Goal: Task Accomplishment & Management: Manage account settings

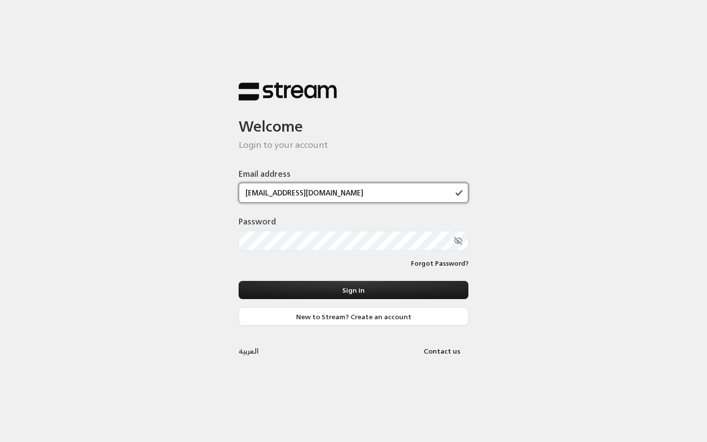
type input "[EMAIL_ADDRESS][DOMAIN_NAME]"
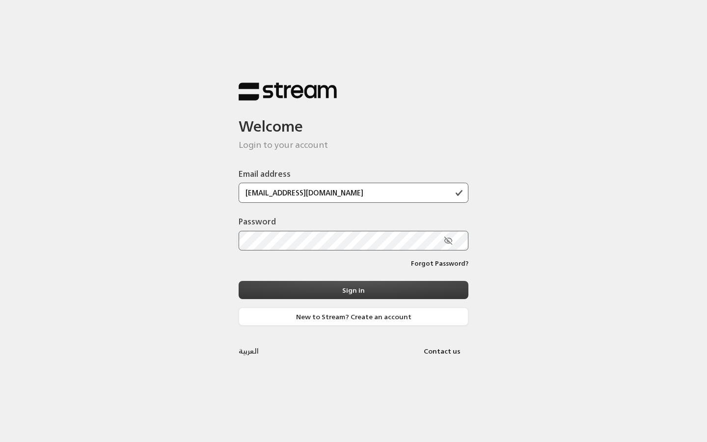
click at [273, 290] on button "Sign in" at bounding box center [354, 290] width 230 height 18
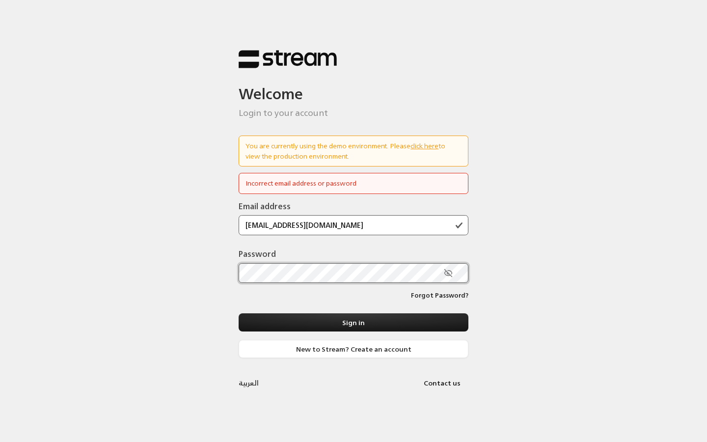
click at [151, 275] on div "Welcome Login to your account You are currently using the demo environment. Ple…" at bounding box center [353, 221] width 707 height 442
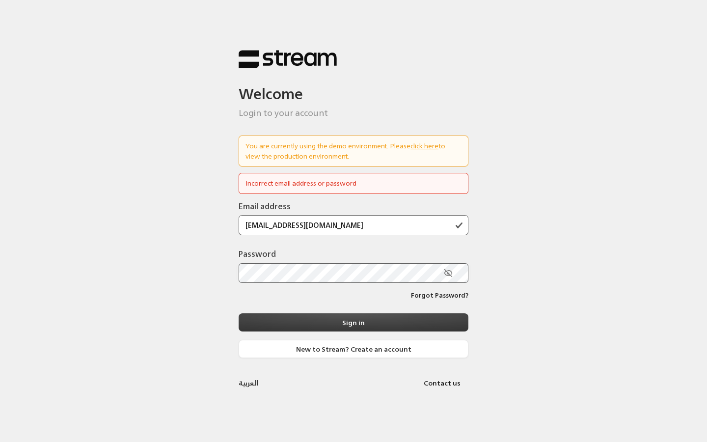
click at [327, 328] on button "Sign in" at bounding box center [354, 322] width 230 height 18
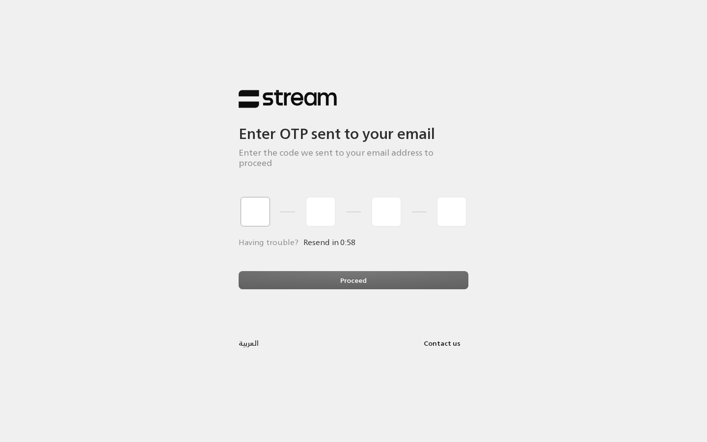
type input "1"
type input "2"
type input "3"
type input "4"
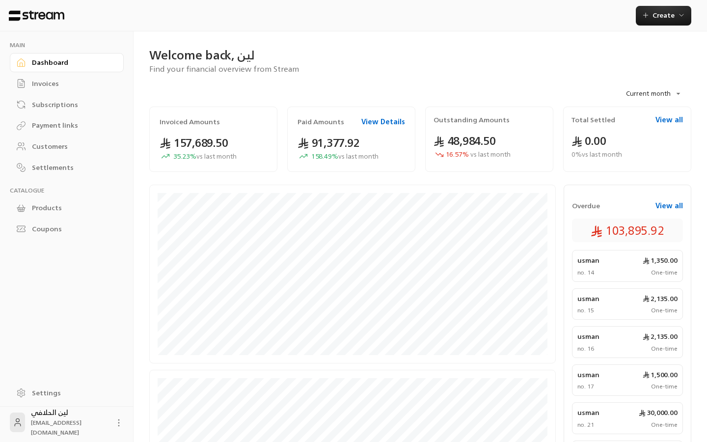
click at [31, 80] on link "Invoices" at bounding box center [67, 83] width 114 height 19
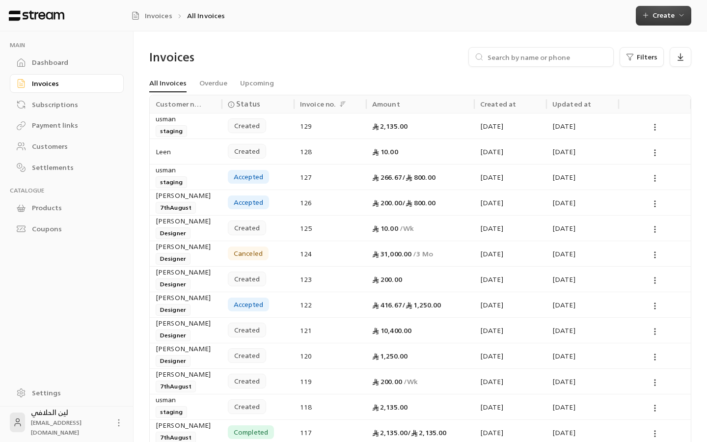
click at [662, 24] on button "Create" at bounding box center [664, 16] width 56 height 20
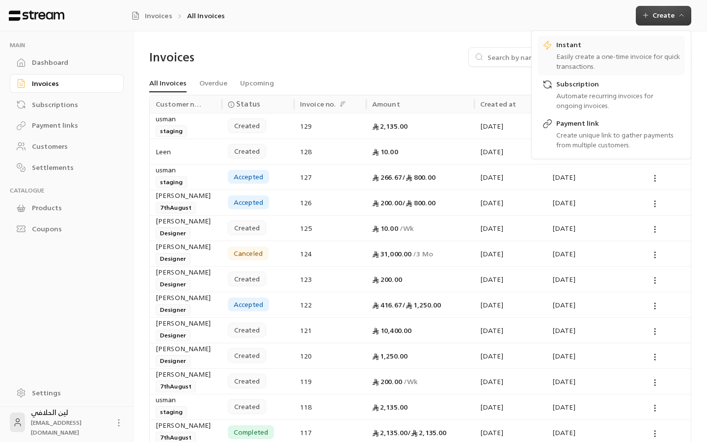
click at [562, 61] on div "Easily create a one-time invoice for quick transactions." at bounding box center [619, 62] width 124 height 20
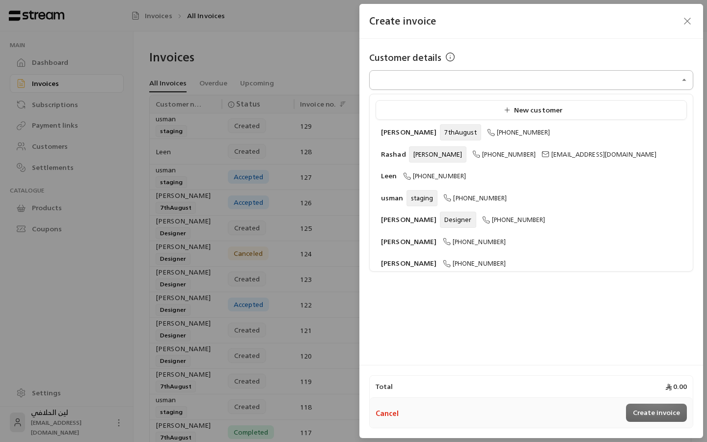
click at [441, 82] on input "Select customer" at bounding box center [531, 80] width 324 height 17
click at [414, 169] on li "Leen [PHONE_NUMBER]" at bounding box center [531, 176] width 311 height 19
type input "**********"
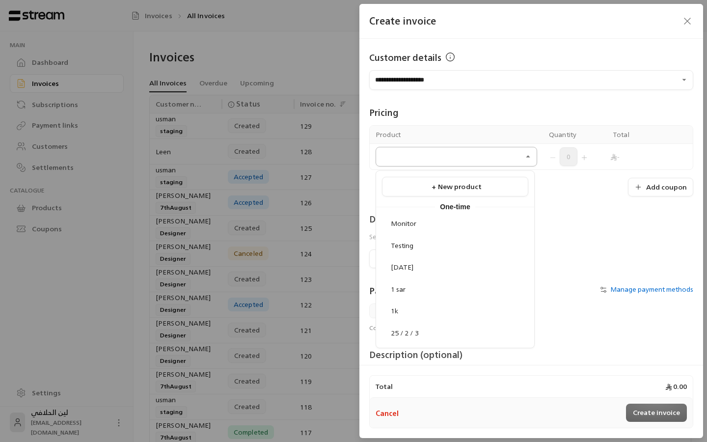
click at [446, 165] on input "Select customer" at bounding box center [457, 156] width 162 height 17
type input "***"
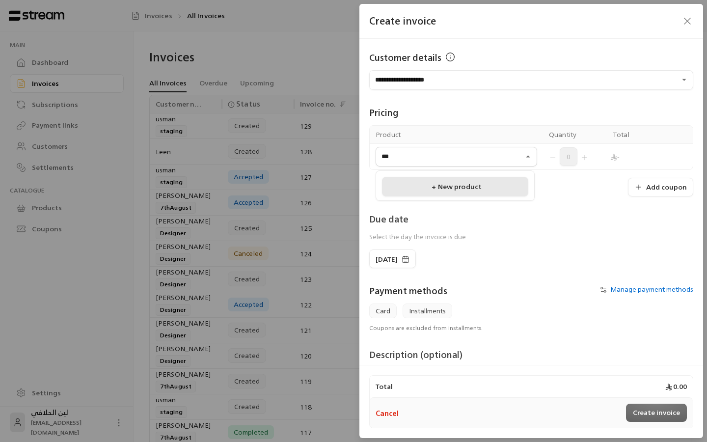
click at [442, 191] on div "+ New product" at bounding box center [456, 187] width 136 height 10
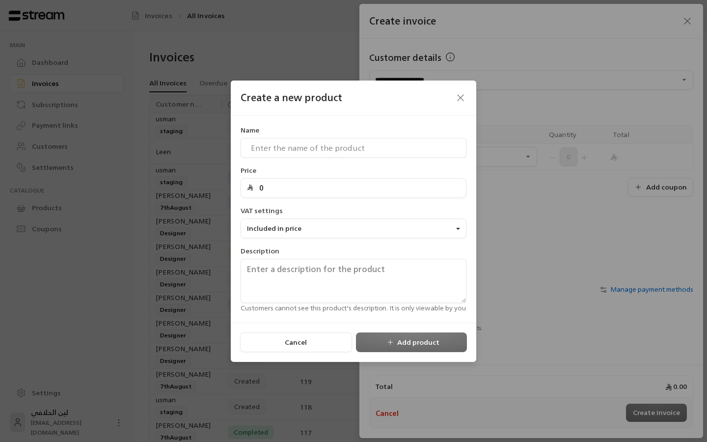
click at [276, 185] on input "0" at bounding box center [356, 188] width 207 height 19
type input "200"
click at [274, 145] on input at bounding box center [354, 148] width 226 height 20
type input "waada"
click at [409, 344] on button "Add product" at bounding box center [411, 343] width 111 height 20
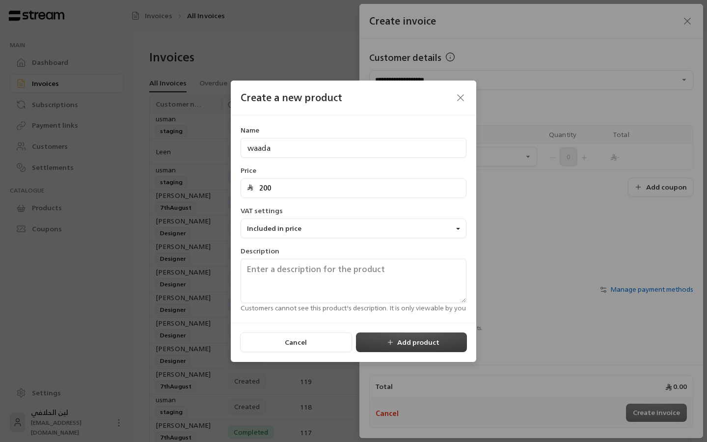
type input "0"
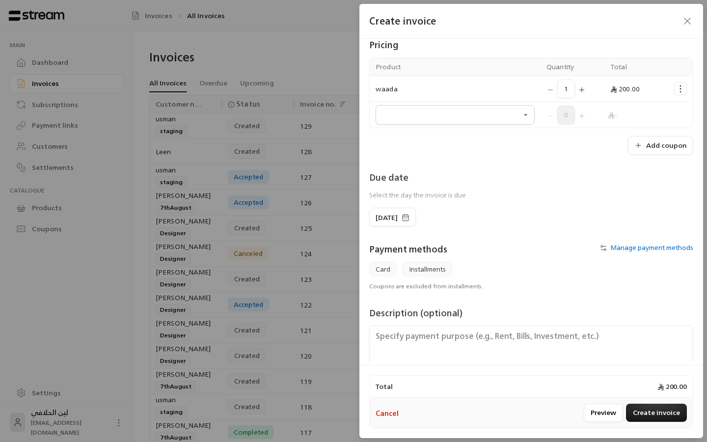
scroll to position [73, 0]
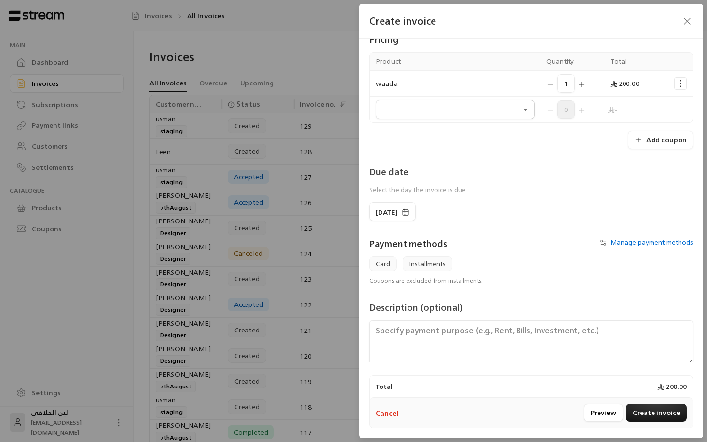
click at [614, 247] on button "Manage payment methods" at bounding box center [645, 242] width 97 height 10
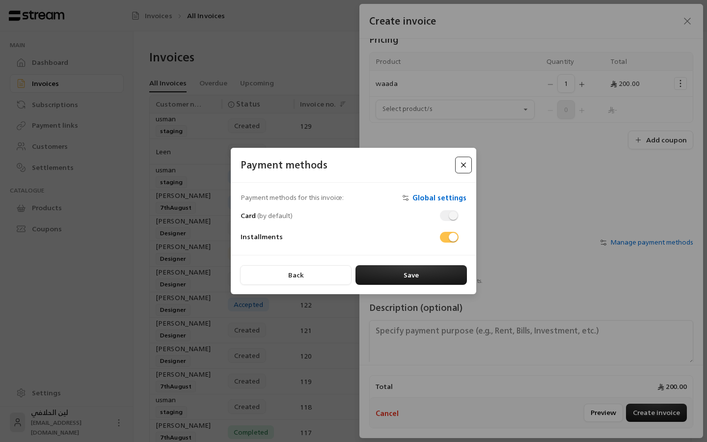
click at [464, 162] on button "Close" at bounding box center [463, 165] width 17 height 17
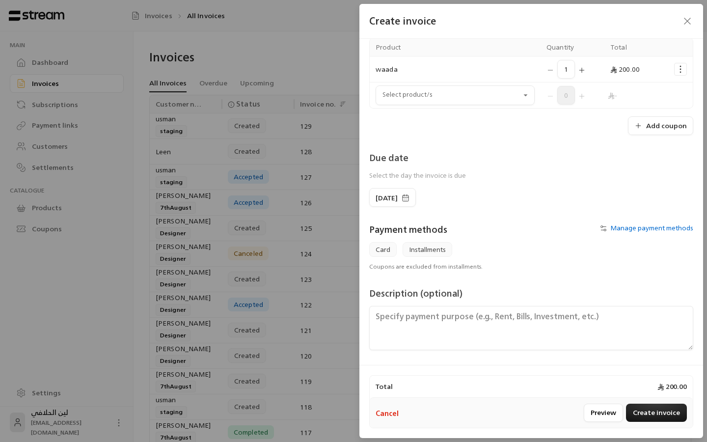
scroll to position [87, 0]
click at [661, 418] on button "Create invoice" at bounding box center [656, 413] width 61 height 18
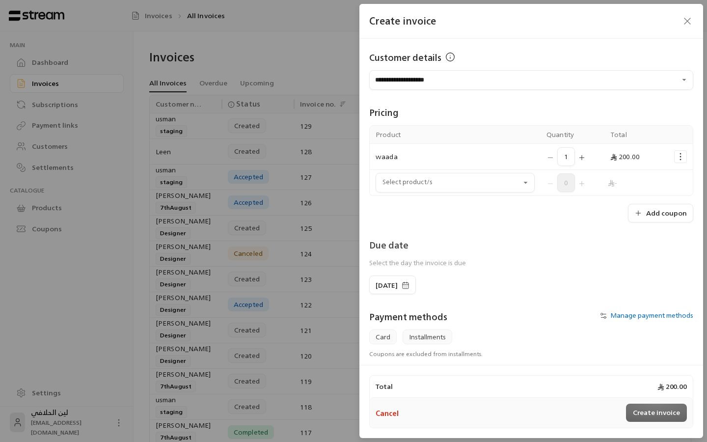
scroll to position [0, 0]
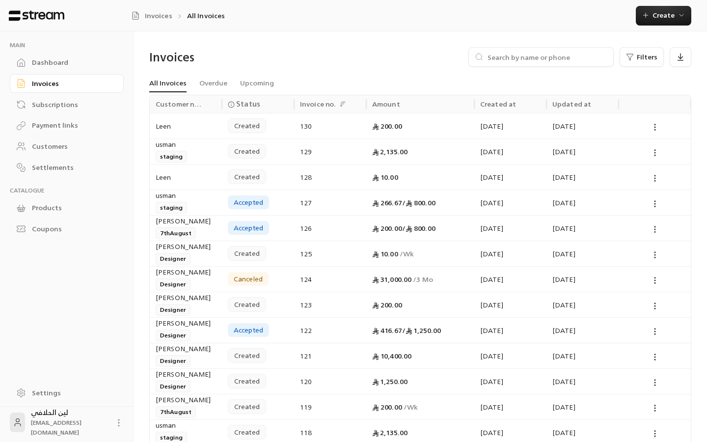
click at [656, 135] on div at bounding box center [655, 125] width 60 height 25
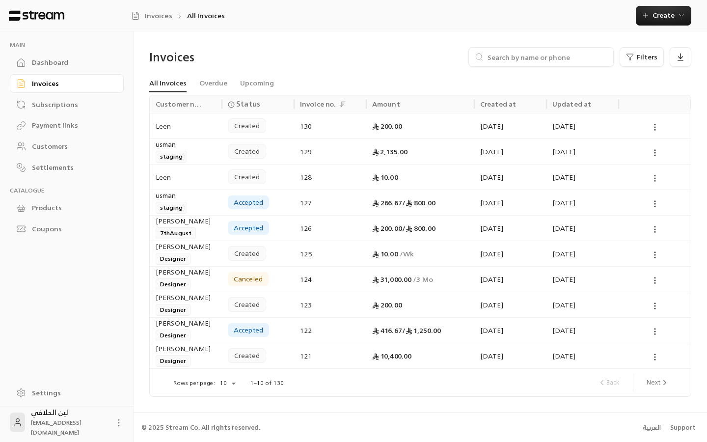
click at [658, 179] on icon at bounding box center [655, 178] width 9 height 9
click at [663, 204] on li "View" at bounding box center [666, 204] width 25 height 18
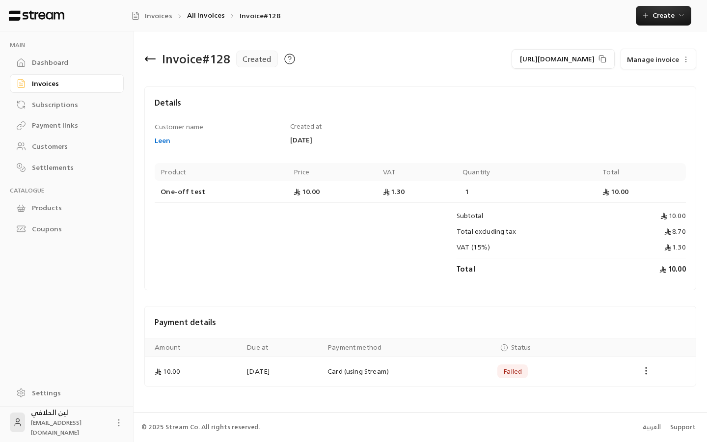
click at [651, 61] on span "Manage invoice" at bounding box center [653, 59] width 52 height 12
click at [641, 91] on span "Edit" at bounding box center [638, 87] width 11 height 11
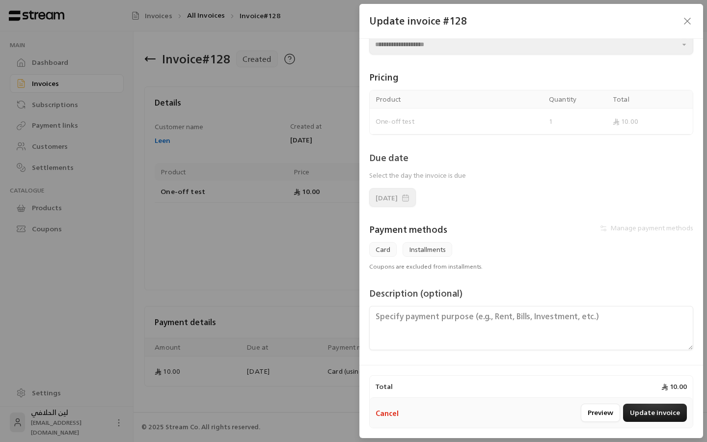
scroll to position [35, 0]
click at [427, 250] on span "Installments" at bounding box center [428, 249] width 50 height 15
click at [613, 223] on div "Manage payment methods" at bounding box center [614, 233] width 167 height 20
click at [610, 230] on div "Manage payment methods" at bounding box center [614, 233] width 167 height 20
click at [685, 24] on icon "button" at bounding box center [688, 21] width 6 height 6
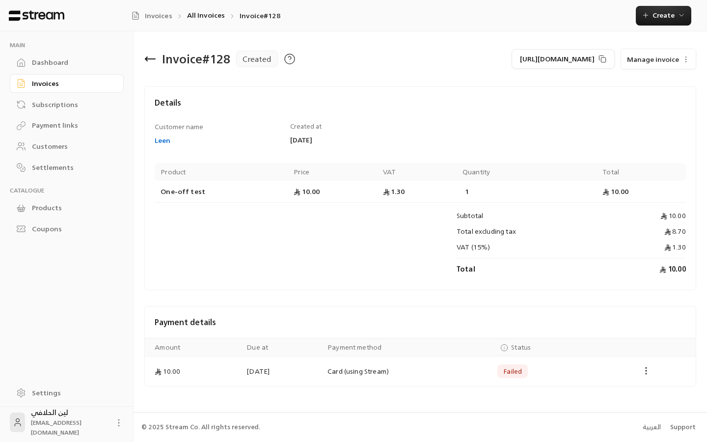
click at [648, 367] on icon "Payments" at bounding box center [647, 371] width 10 height 10
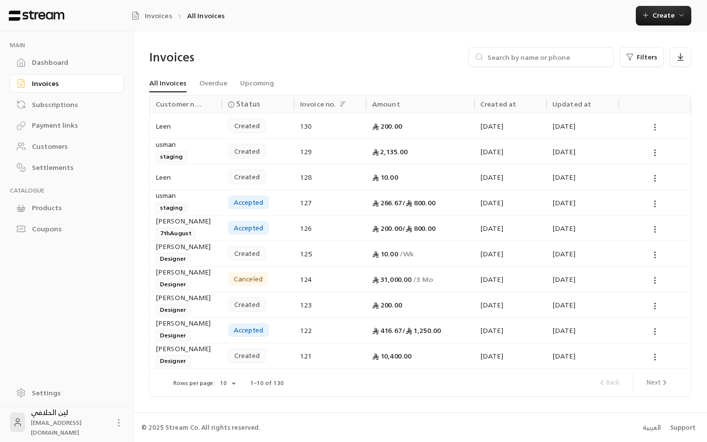
click at [651, 128] on icon at bounding box center [655, 127] width 9 height 9
click at [655, 5] on div at bounding box center [353, 221] width 707 height 442
click at [654, 12] on span "Create" at bounding box center [664, 15] width 44 height 12
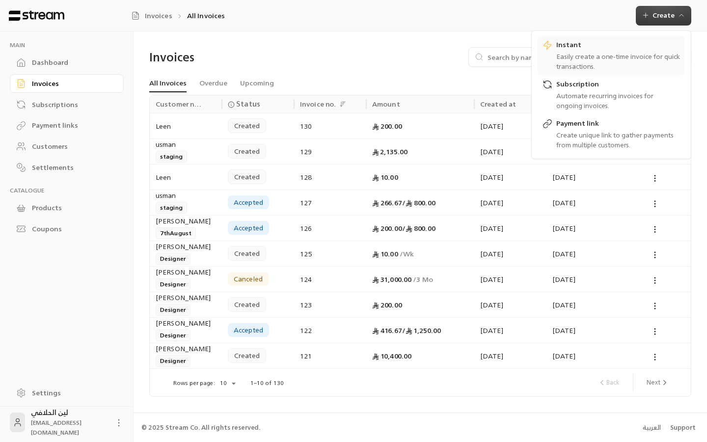
click at [555, 66] on div "Instant Easily create a one-time invoice for quick transactions." at bounding box center [612, 55] width 138 height 31
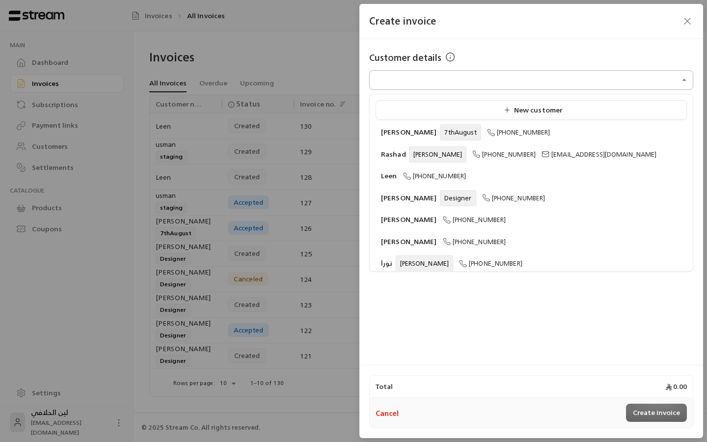
click at [429, 80] on input "Select customer" at bounding box center [531, 80] width 324 height 17
click at [408, 172] on icon at bounding box center [407, 176] width 8 height 8
type input "**********"
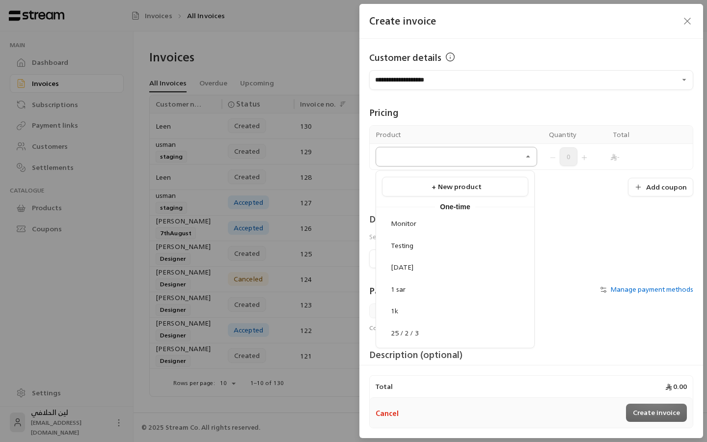
click at [478, 155] on input "Select customer" at bounding box center [457, 156] width 162 height 17
type input "*****"
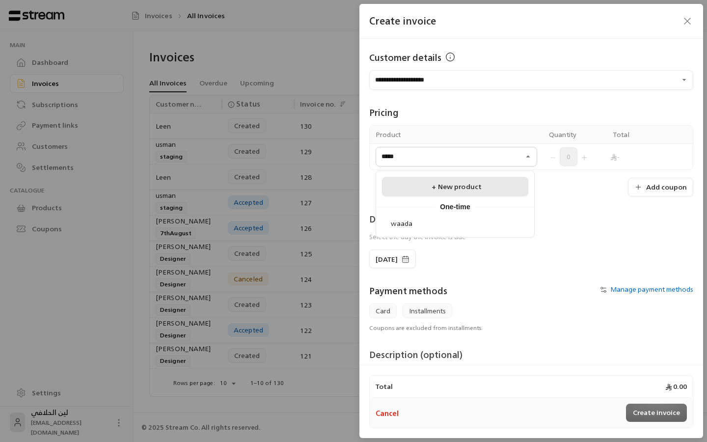
click at [496, 190] on div "+ New product" at bounding box center [456, 187] width 136 height 10
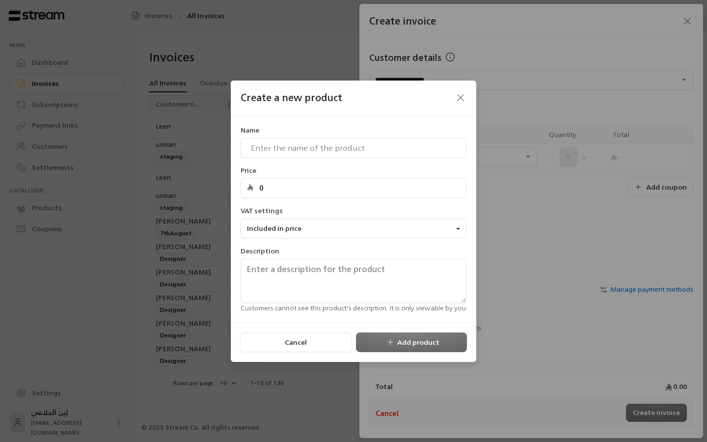
click at [350, 199] on div "Name Price 0 VAT settings Included in price Description Customers cannot see th…" at bounding box center [354, 219] width 236 height 188
click at [330, 188] on input "0" at bounding box center [356, 188] width 207 height 19
type input "200"
click at [329, 209] on div "VAT settings Included in price" at bounding box center [354, 222] width 236 height 32
click at [320, 233] on button "Included in price" at bounding box center [354, 229] width 226 height 20
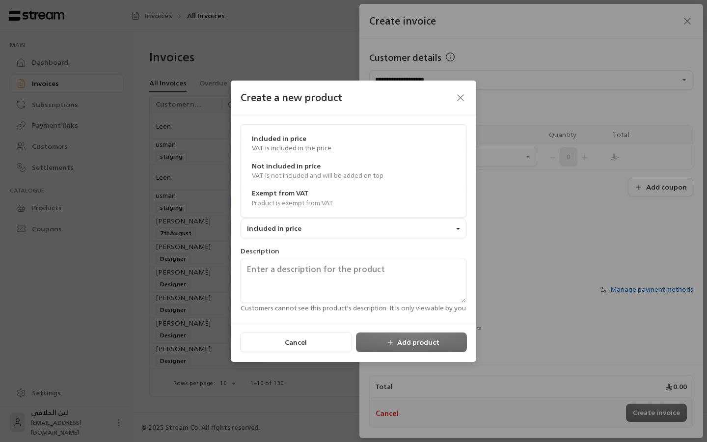
click at [329, 247] on div "Description Customers cannot see this product's description. It is only viewabl…" at bounding box center [354, 279] width 236 height 67
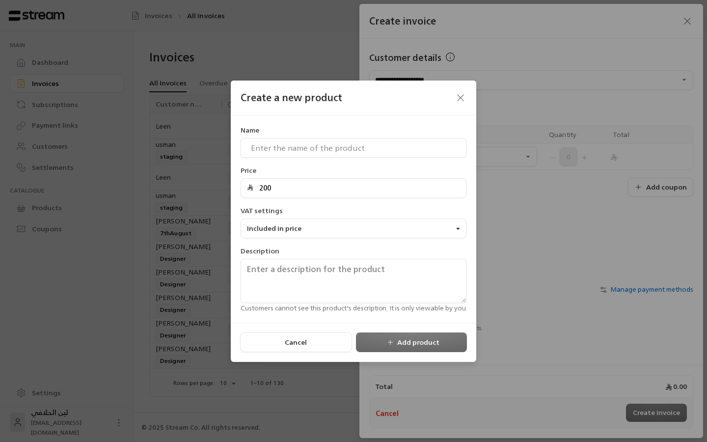
click at [390, 342] on div "Cancel Add product" at bounding box center [353, 343] width 227 height 20
click at [319, 150] on input at bounding box center [354, 148] width 226 height 20
type input "waada"
click at [401, 339] on button "Add product" at bounding box center [411, 343] width 111 height 20
type input "0"
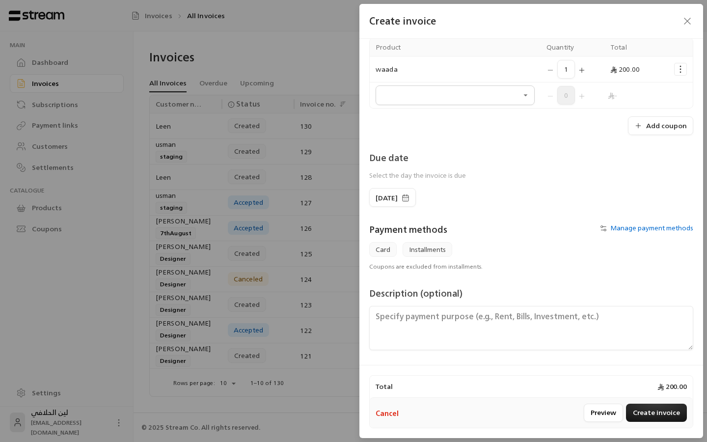
scroll to position [87, 0]
click at [629, 229] on span "Manage payment methods" at bounding box center [652, 228] width 83 height 12
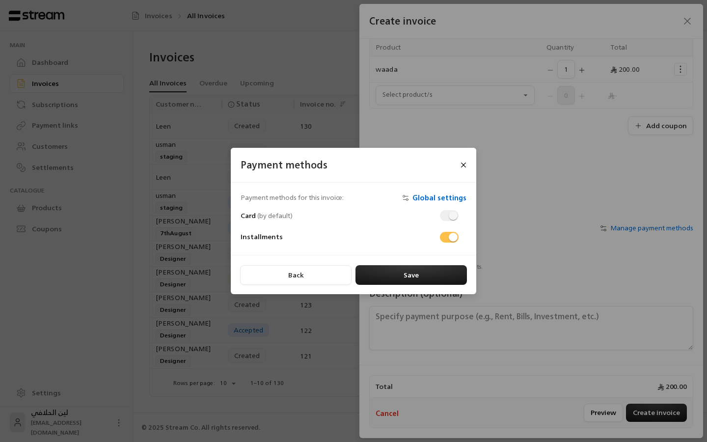
click at [430, 197] on span "Global settings" at bounding box center [440, 198] width 54 height 12
click at [468, 163] on button "Close" at bounding box center [463, 165] width 17 height 17
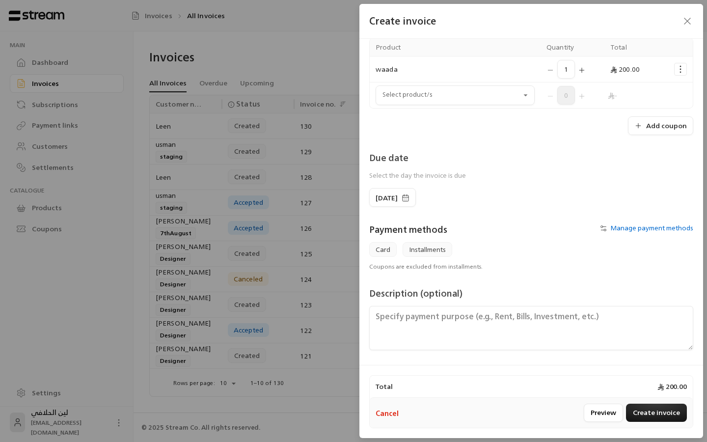
click at [688, 24] on icon "button" at bounding box center [688, 21] width 12 height 12
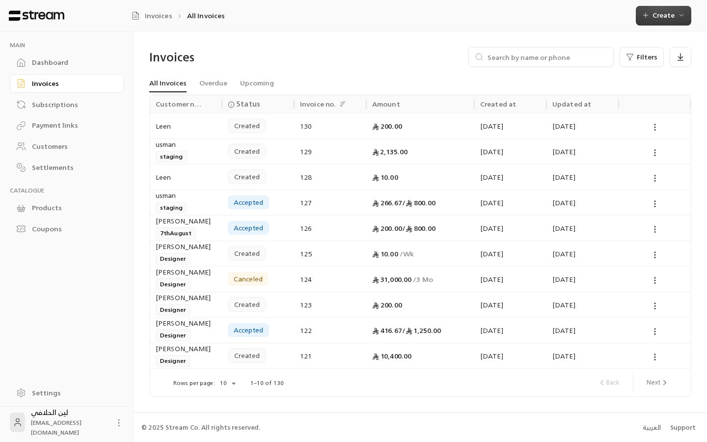
click at [666, 18] on span "Create" at bounding box center [664, 15] width 22 height 12
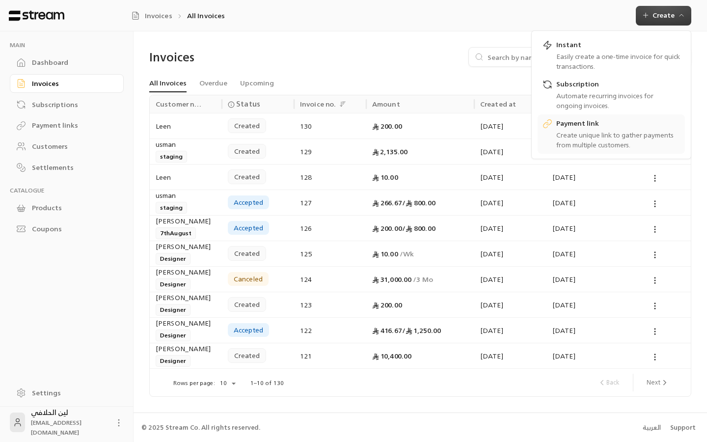
click at [602, 139] on div "Create unique link to gather payments from multiple customers." at bounding box center [619, 140] width 124 height 20
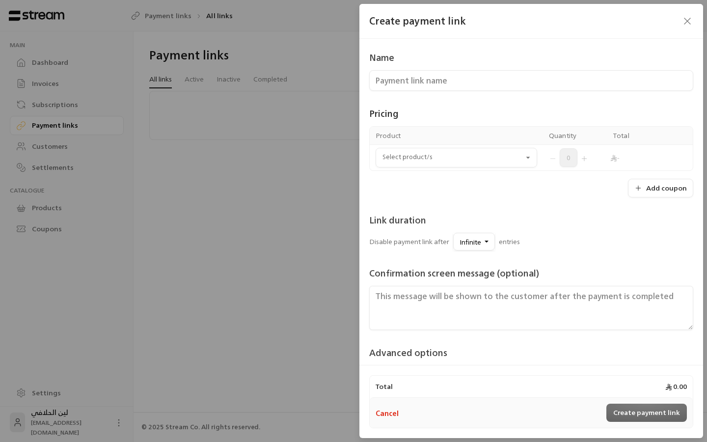
click at [487, 88] on input at bounding box center [531, 80] width 324 height 21
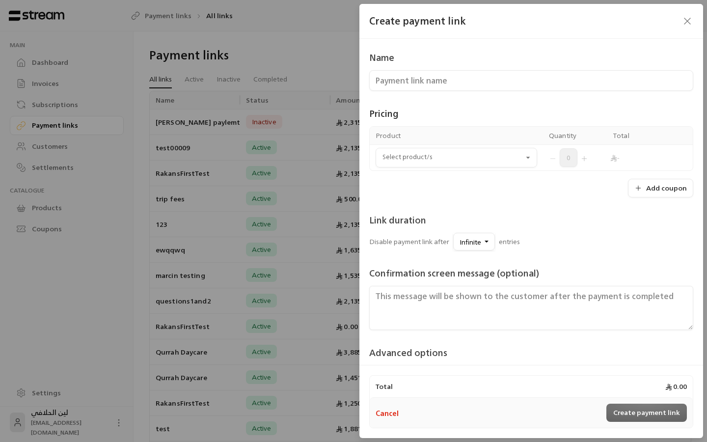
click at [687, 27] on div "Create payment link" at bounding box center [532, 21] width 344 height 35
click at [691, 24] on icon "button" at bounding box center [688, 21] width 12 height 12
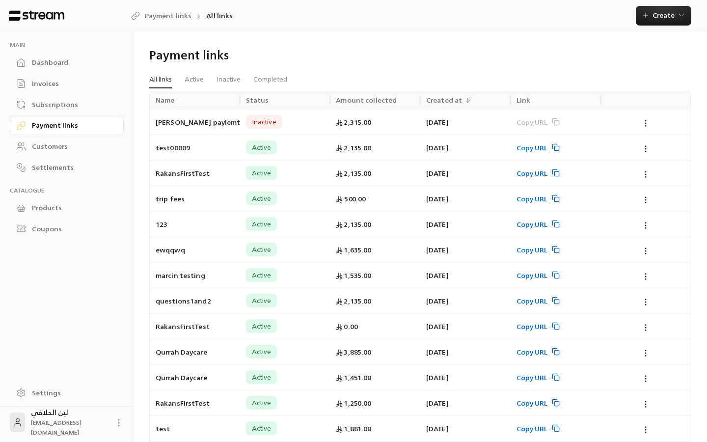
click at [53, 88] on link "Invoices" at bounding box center [67, 83] width 114 height 19
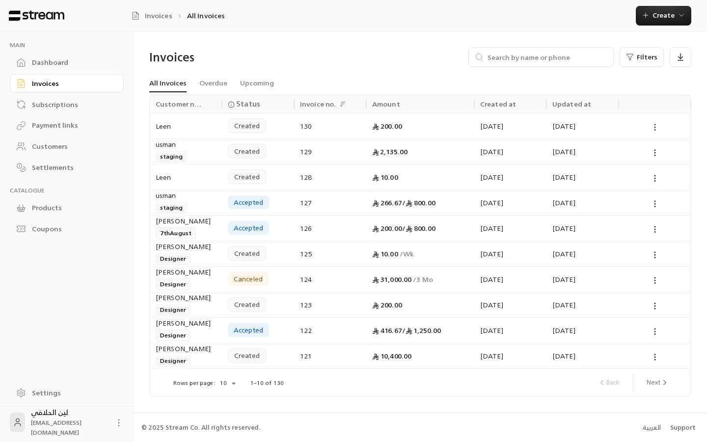
click at [653, 123] on icon at bounding box center [655, 127] width 9 height 9
click at [663, 12] on div at bounding box center [353, 221] width 707 height 442
click at [661, 19] on span "Create" at bounding box center [664, 15] width 22 height 12
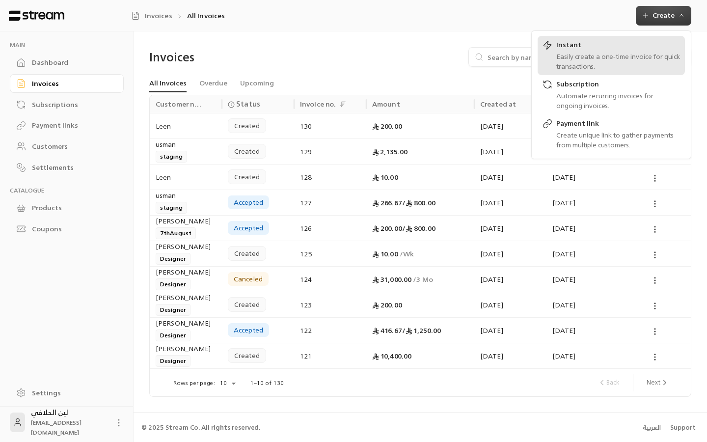
click at [579, 61] on div "Easily create a one-time invoice for quick transactions." at bounding box center [619, 62] width 124 height 20
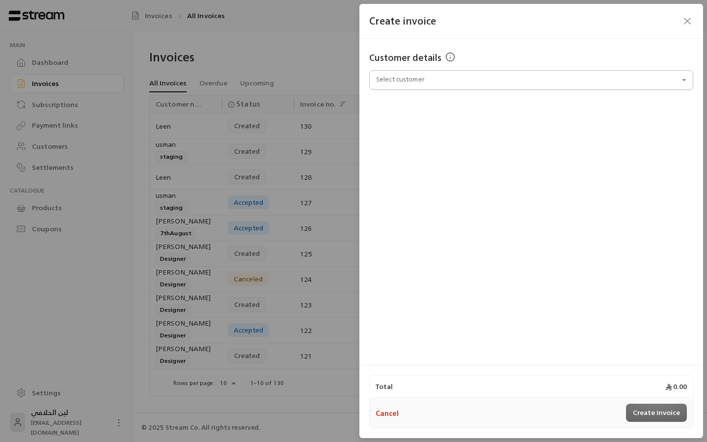
click at [449, 87] on input "Select customer" at bounding box center [531, 80] width 324 height 17
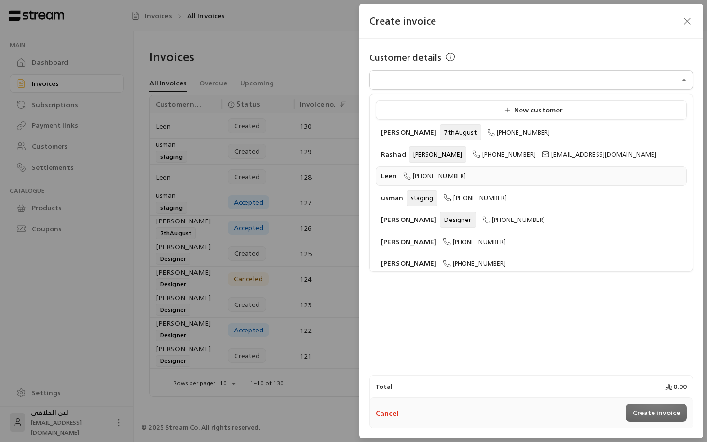
click at [434, 171] on div "Leen [PHONE_NUMBER]" at bounding box center [531, 176] width 301 height 10
type input "**********"
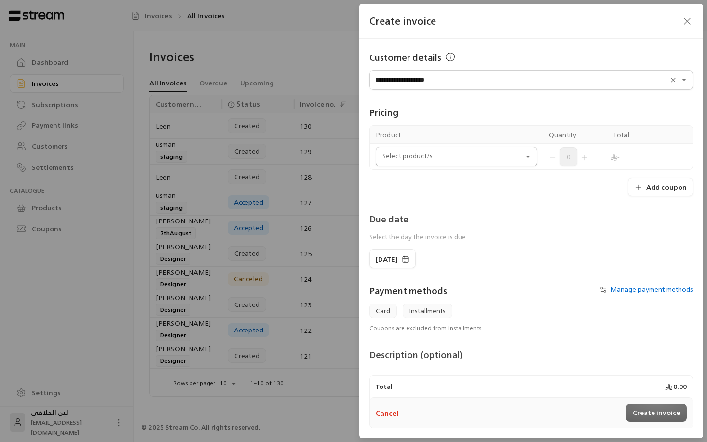
click at [483, 162] on input "Select customer" at bounding box center [457, 156] width 162 height 17
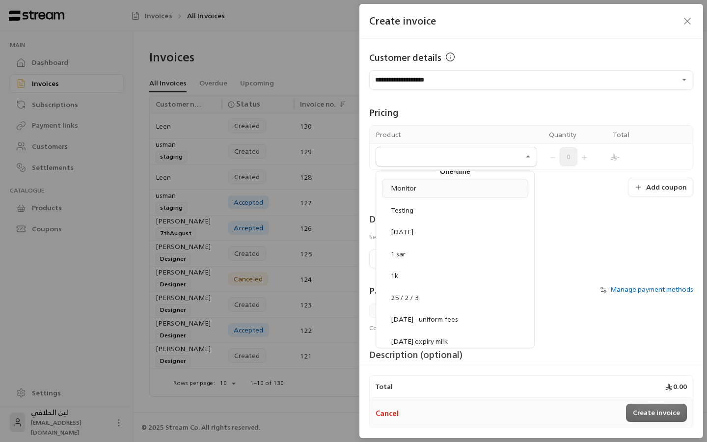
scroll to position [36, 0]
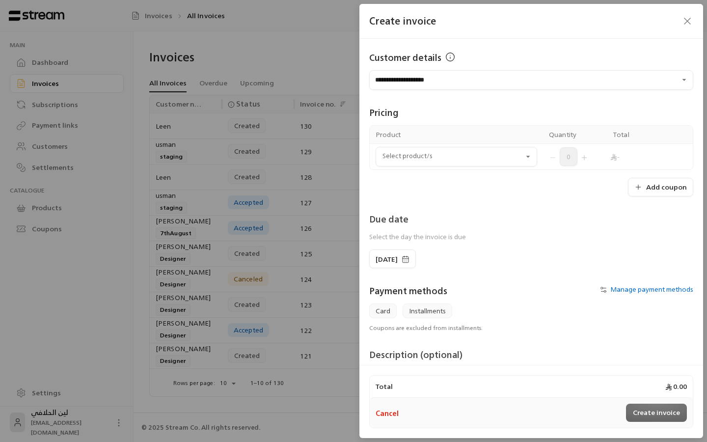
click at [558, 239] on div "Due date Select the day the invoice is due" at bounding box center [531, 230] width 334 height 37
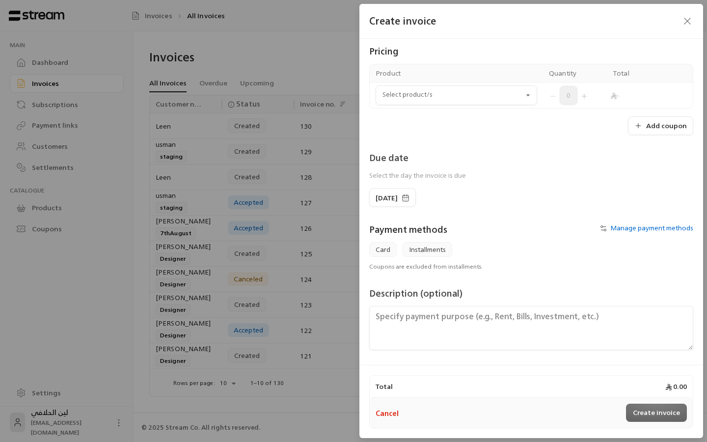
scroll to position [61, 0]
click at [689, 23] on div "Create invoice" at bounding box center [532, 21] width 344 height 35
click at [689, 18] on icon "button" at bounding box center [688, 21] width 12 height 12
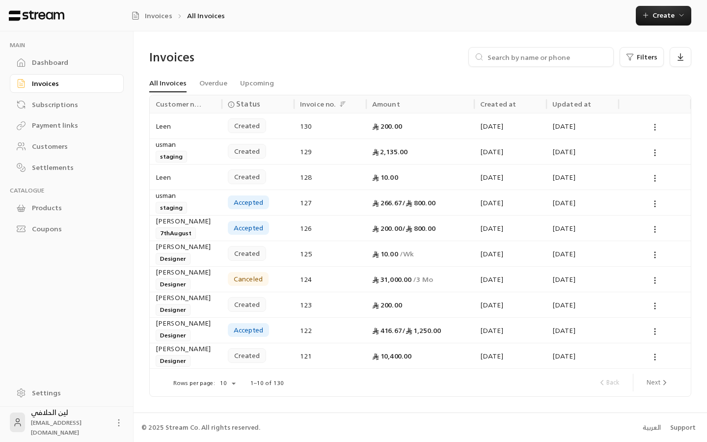
click at [656, 126] on icon at bounding box center [655, 127] width 9 height 9
click at [669, 150] on li "View" at bounding box center [666, 152] width 25 height 18
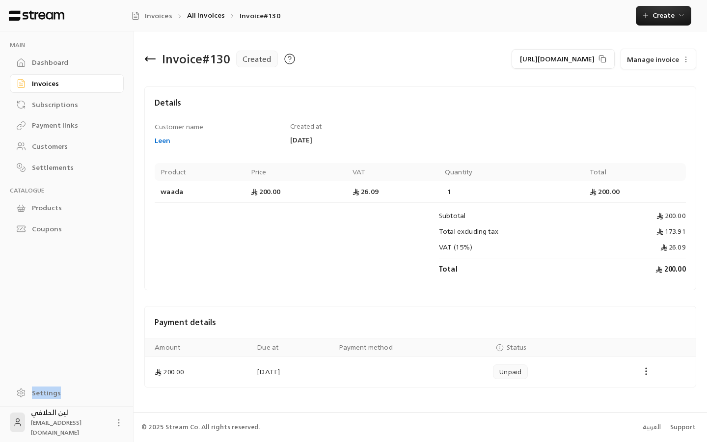
drag, startPoint x: 46, startPoint y: 391, endPoint x: 39, endPoint y: 392, distance: 6.9
click at [39, 392] on div "Settings" at bounding box center [72, 393] width 80 height 10
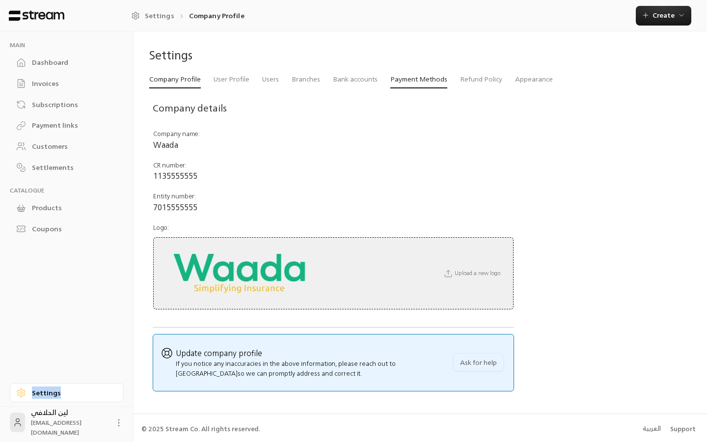
click at [403, 86] on link "Payment Methods" at bounding box center [419, 80] width 57 height 18
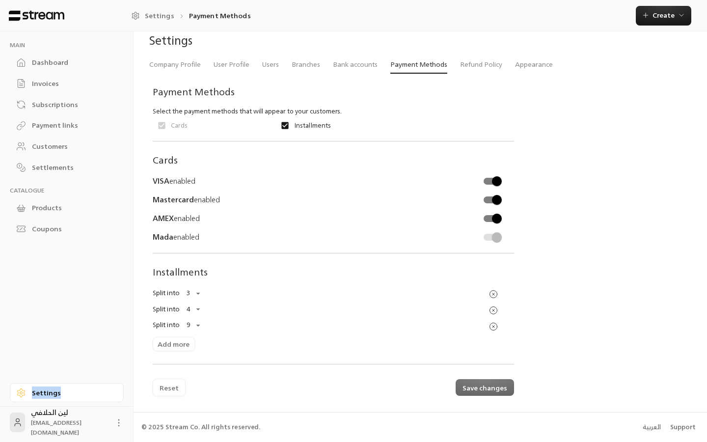
scroll to position [16, 0]
click at [198, 329] on body "MAIN Dashboard Invoices Subscriptions Payment links Customers Settlements CATAL…" at bounding box center [353, 206] width 707 height 442
click at [201, 292] on body "MAIN Dashboard Invoices Subscriptions Payment links Customers Settlements CATAL…" at bounding box center [353, 206] width 707 height 442
click at [195, 280] on ul "2 3 4 5 6 7 8 9 10 11 12" at bounding box center [195, 348] width 28 height 178
click at [195, 272] on li "2" at bounding box center [196, 271] width 24 height 16
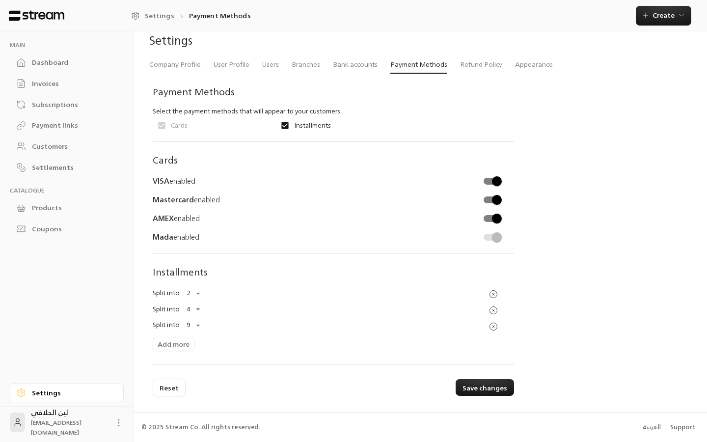
click at [200, 308] on body "MAIN Dashboard Invoices Subscriptions Payment links Customers Settlements CATAL…" at bounding box center [353, 206] width 707 height 442
click at [196, 291] on li "3" at bounding box center [196, 287] width 24 height 16
click at [196, 325] on body "MAIN Dashboard Invoices Subscriptions Payment links Customers Settlements CATAL…" at bounding box center [353, 206] width 707 height 442
click at [195, 307] on li "4" at bounding box center [196, 302] width 24 height 16
click at [485, 385] on button "Save changes" at bounding box center [485, 387] width 58 height 17
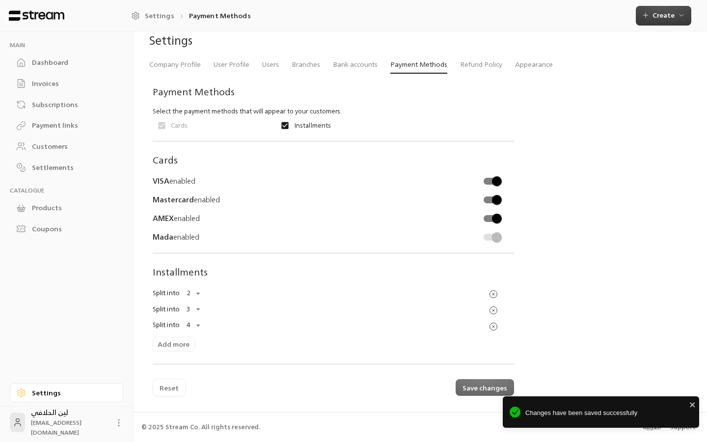
click at [678, 16] on icon "button" at bounding box center [682, 15] width 8 height 8
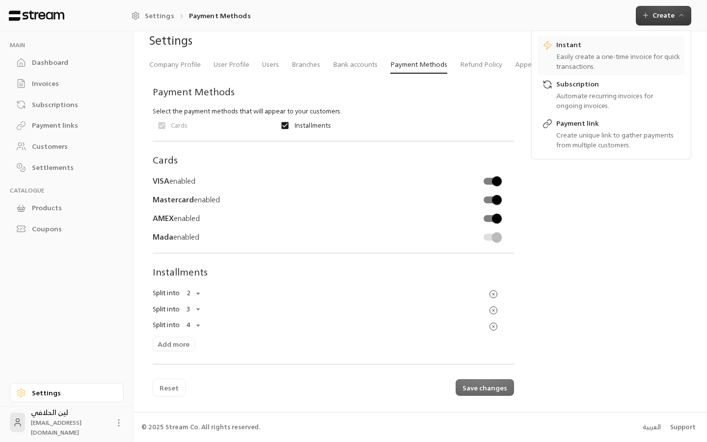
click at [614, 65] on div "Easily create a one-time invoice for quick transactions." at bounding box center [619, 62] width 124 height 20
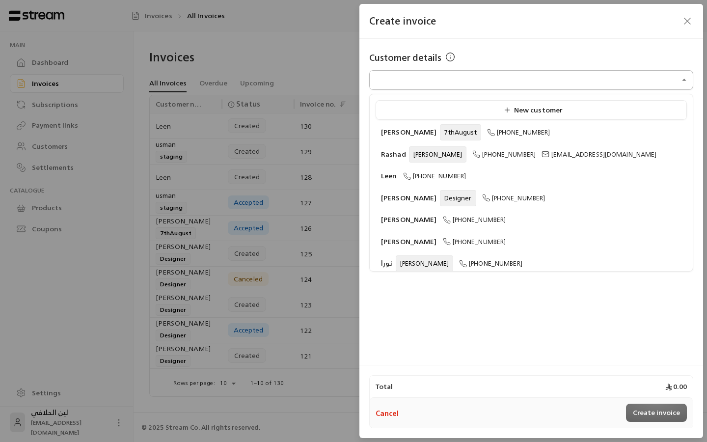
click at [524, 80] on input "Select customer" at bounding box center [531, 80] width 324 height 17
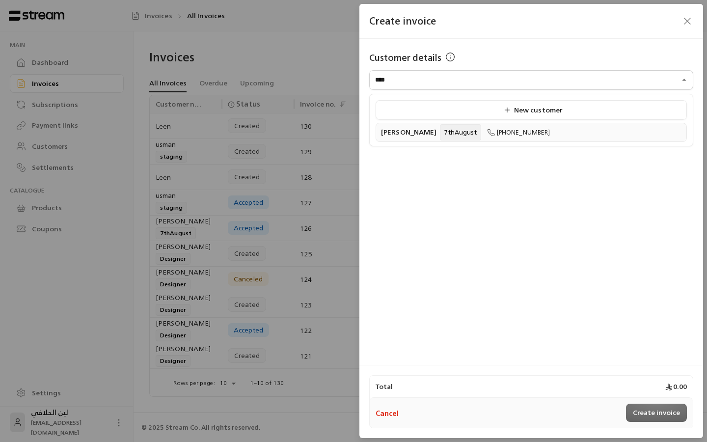
click at [509, 138] on li "Rakan Alhajaj 7thAugust +966539211615" at bounding box center [531, 132] width 311 height 19
type input "**********"
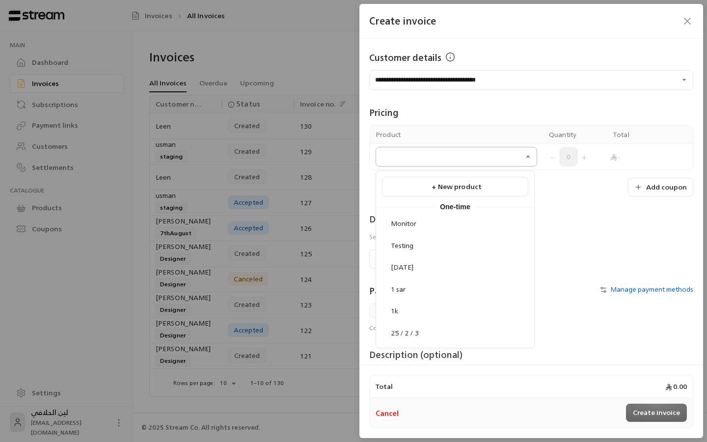
click at [477, 165] on input "Select customer" at bounding box center [457, 156] width 162 height 17
click at [411, 226] on div "waada" at bounding box center [456, 224] width 136 height 10
type input "***"
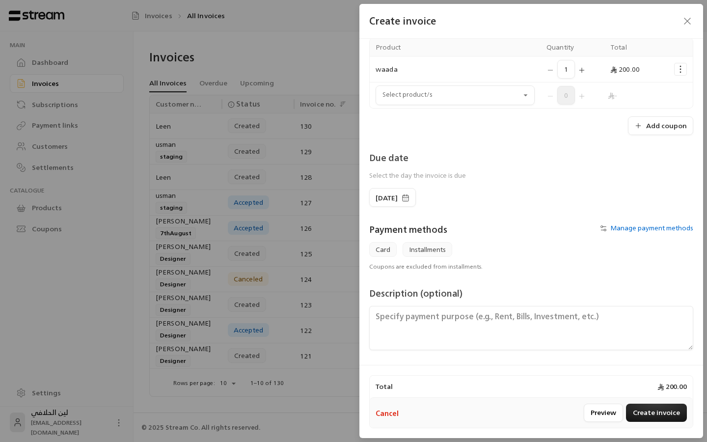
scroll to position [87, 0]
click at [609, 230] on button "Manage payment methods" at bounding box center [645, 228] width 97 height 10
click at [660, 415] on button "Create invoice" at bounding box center [656, 413] width 61 height 18
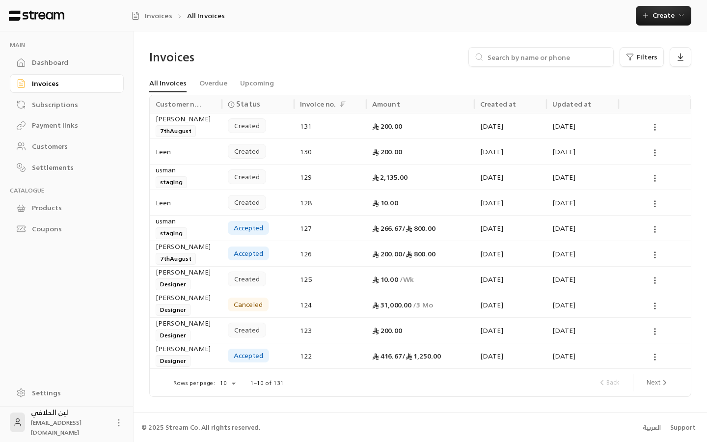
click at [114, 425] on icon at bounding box center [119, 423] width 10 height 10
click at [61, 357] on div at bounding box center [353, 221] width 707 height 442
click at [660, 124] on button at bounding box center [655, 126] width 11 height 11
click at [660, 15] on div at bounding box center [353, 221] width 707 height 442
click at [660, 15] on span "Create" at bounding box center [664, 15] width 22 height 12
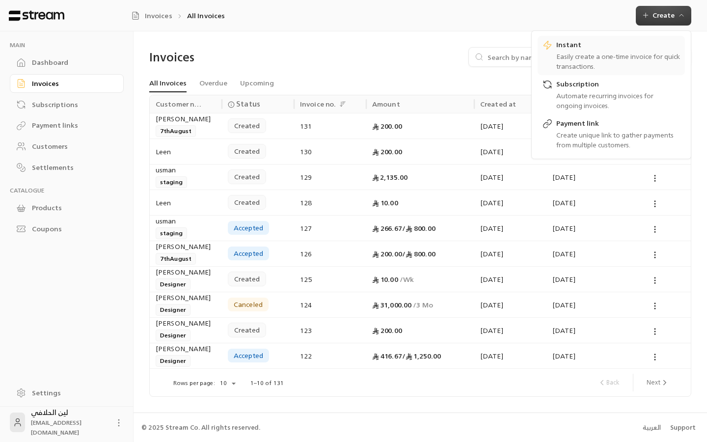
click at [579, 71] on link "Instant Easily create a one-time invoice for quick transactions." at bounding box center [611, 55] width 147 height 39
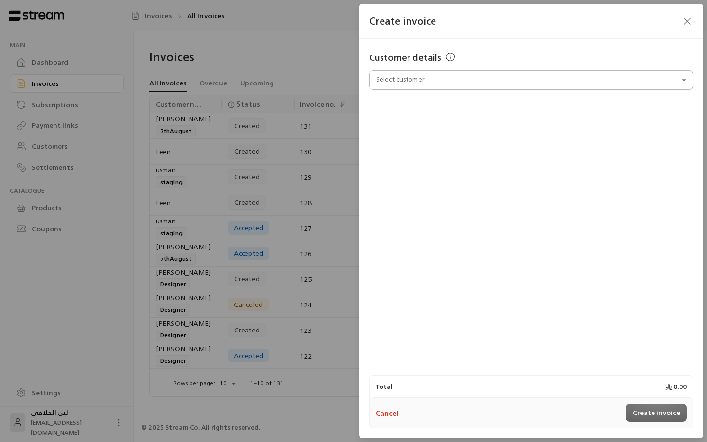
click at [403, 83] on input "Select customer" at bounding box center [531, 80] width 324 height 17
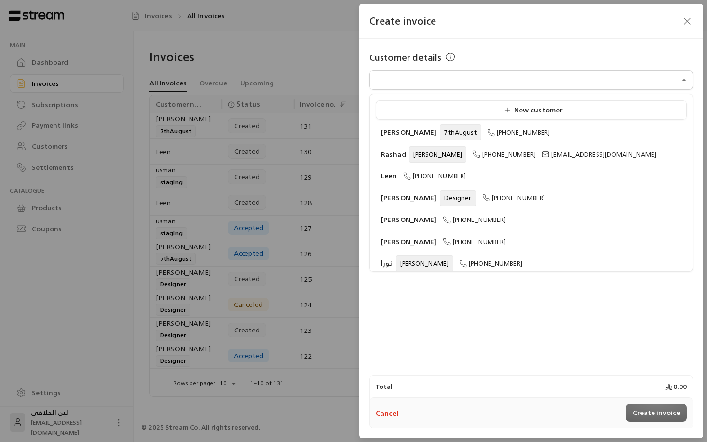
click at [408, 181] on li "Leen [PHONE_NUMBER]" at bounding box center [531, 176] width 311 height 19
type input "**********"
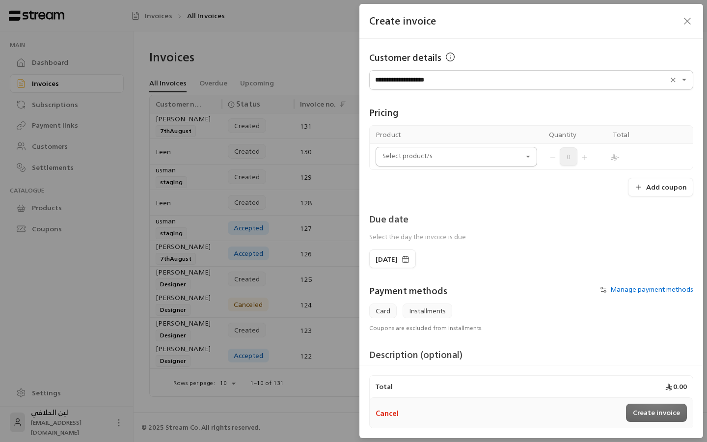
click at [470, 166] on div "Select product/s" at bounding box center [457, 157] width 162 height 20
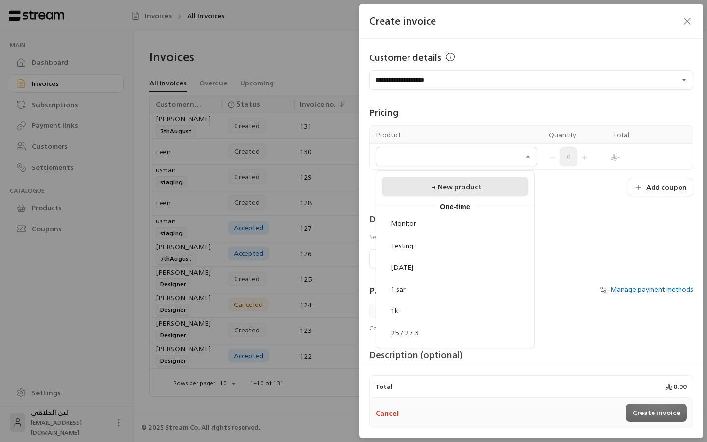
click at [456, 189] on span "+ New product" at bounding box center [457, 186] width 50 height 12
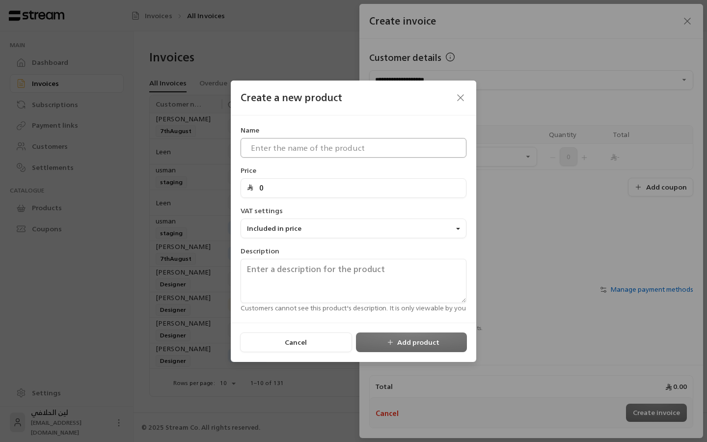
click at [336, 152] on input at bounding box center [354, 148] width 226 height 20
type input "waada"
click at [320, 172] on div "Price 0" at bounding box center [354, 182] width 236 height 32
click at [306, 192] on input "0" at bounding box center [356, 188] width 207 height 19
type input "800"
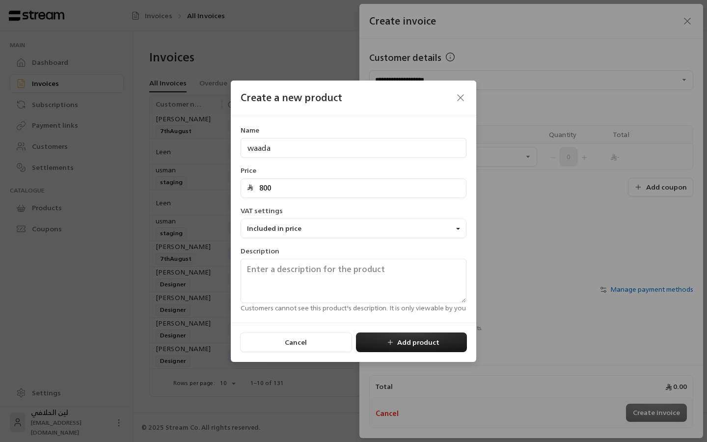
click at [392, 245] on div "Name waada Price 800 VAT settings Included in price Description Customers canno…" at bounding box center [354, 219] width 236 height 188
click at [390, 337] on button "Add product" at bounding box center [411, 343] width 111 height 20
type input "0"
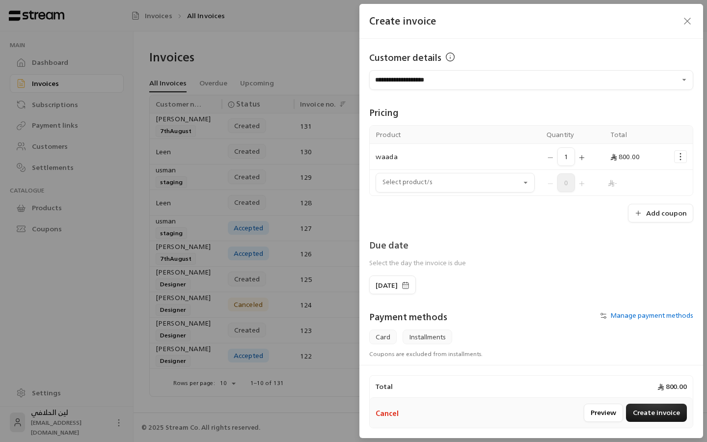
click at [571, 252] on div "Due date Select the day the invoice is due" at bounding box center [531, 256] width 334 height 37
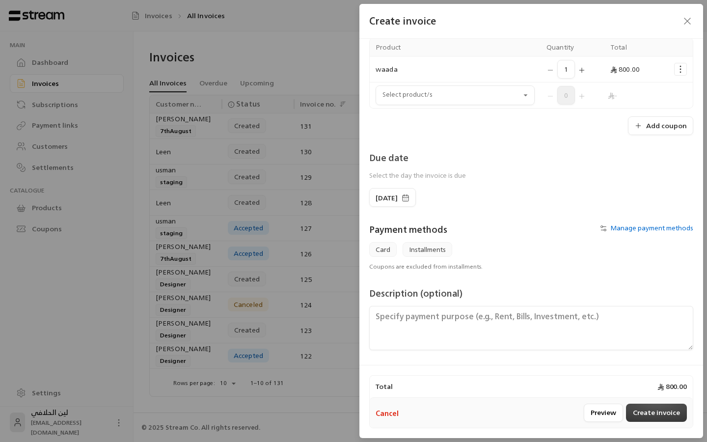
scroll to position [87, 0]
click at [667, 415] on button "Create invoice" at bounding box center [656, 413] width 61 height 18
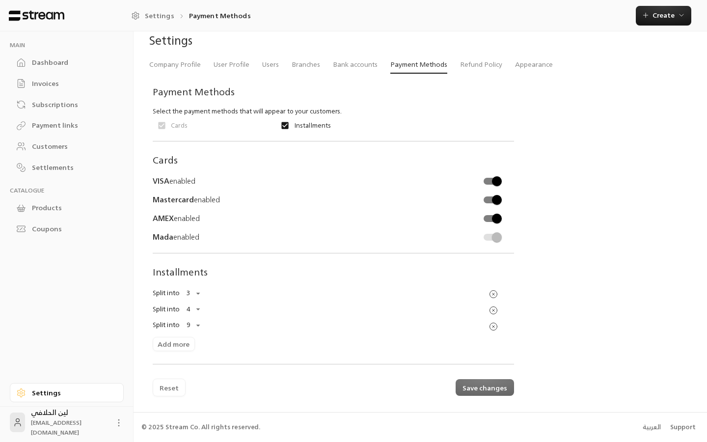
scroll to position [16, 0]
click at [478, 386] on div "Reset Save changes" at bounding box center [334, 384] width 362 height 26
click at [78, 58] on div "Dashboard" at bounding box center [72, 62] width 80 height 10
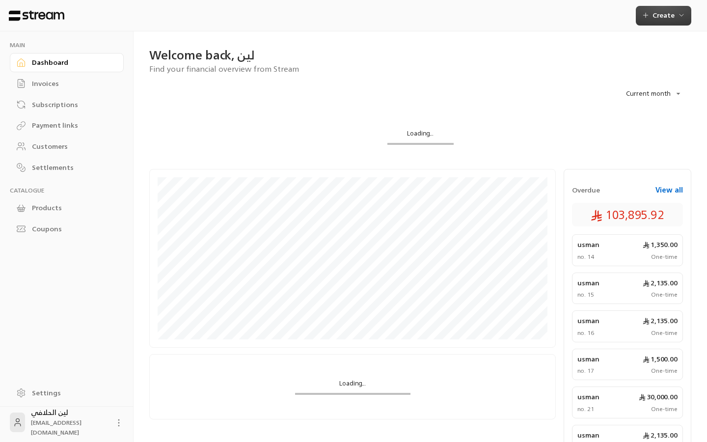
click at [661, 18] on span "Create" at bounding box center [664, 15] width 22 height 12
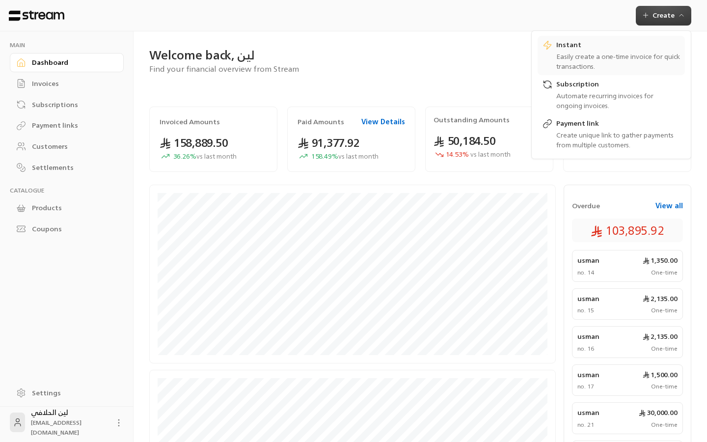
click at [569, 60] on div "Easily create a one-time invoice for quick transactions." at bounding box center [619, 62] width 124 height 20
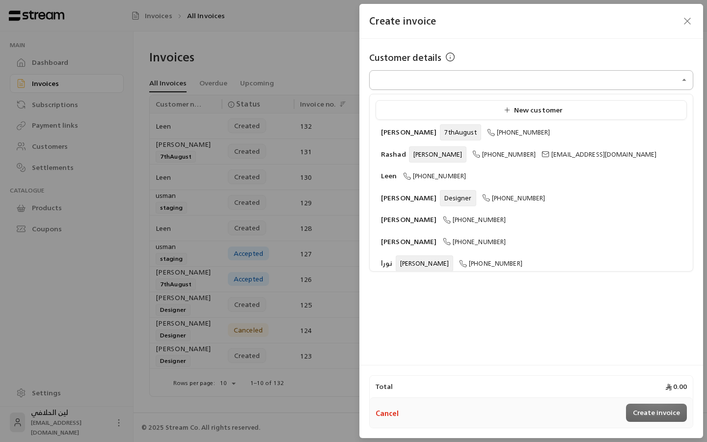
click at [493, 85] on input "Select customer" at bounding box center [531, 80] width 324 height 17
click at [403, 176] on icon at bounding box center [407, 176] width 8 height 8
type input "**********"
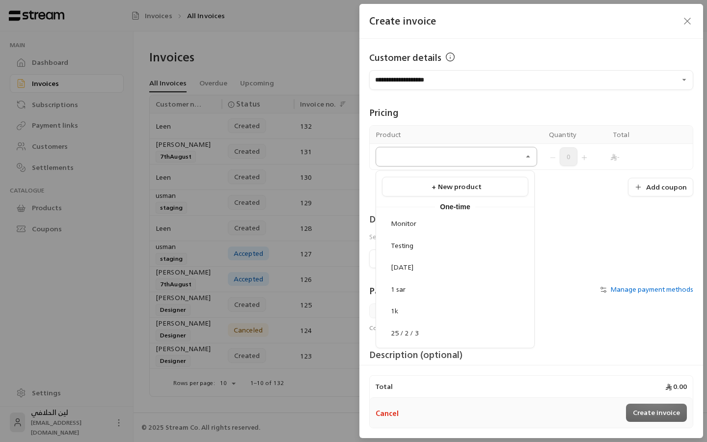
click at [488, 160] on input "Select customer" at bounding box center [457, 156] width 162 height 17
click at [450, 179] on li "+ New product" at bounding box center [455, 187] width 146 height 20
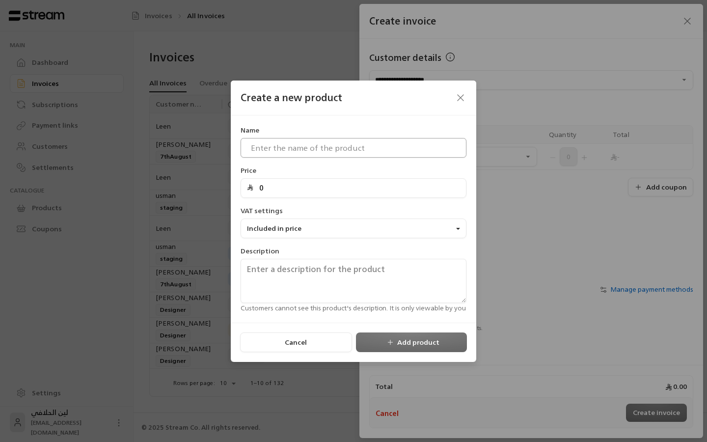
click at [320, 141] on input at bounding box center [354, 148] width 226 height 20
type input "d"
click at [292, 191] on input "0" at bounding box center [356, 188] width 207 height 19
type input "500"
click at [408, 343] on button "Add product" at bounding box center [411, 343] width 111 height 20
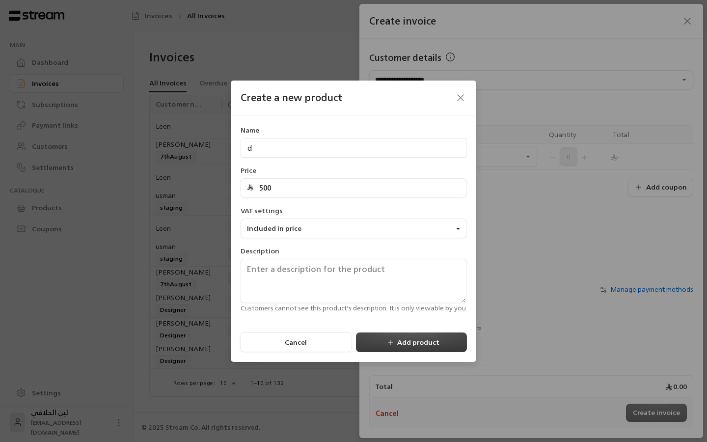
type input "0"
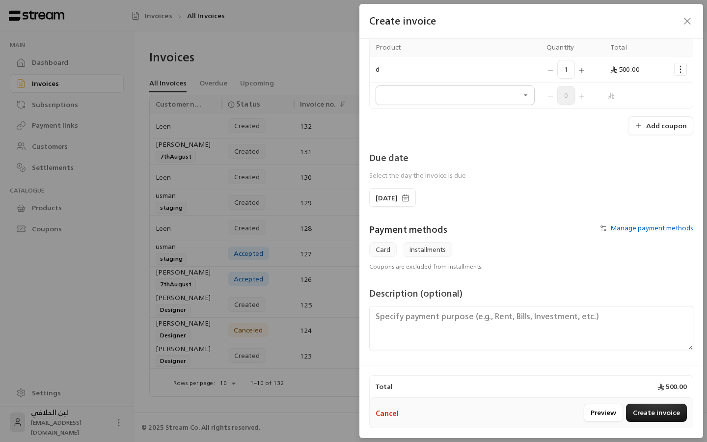
scroll to position [87, 0]
click at [653, 407] on button "Create invoice" at bounding box center [656, 413] width 61 height 18
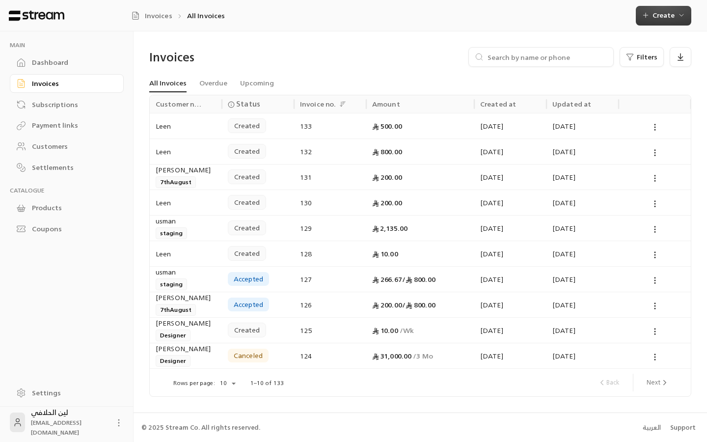
click at [647, 11] on icon "button" at bounding box center [646, 15] width 8 height 8
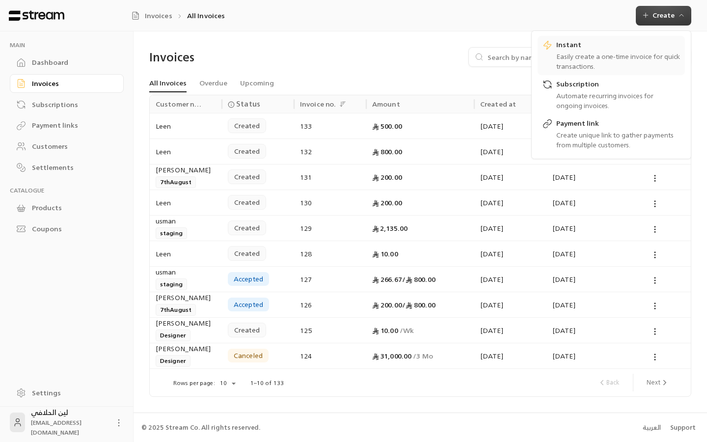
click at [566, 55] on div "Easily create a one-time invoice for quick transactions." at bounding box center [619, 62] width 124 height 20
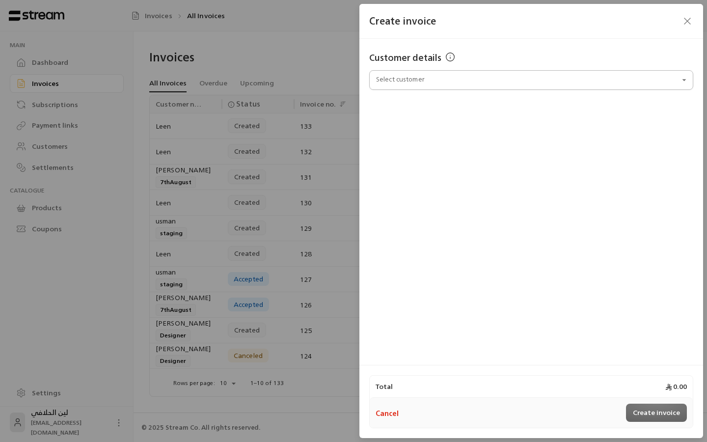
click at [403, 73] on input "Select customer" at bounding box center [531, 80] width 324 height 17
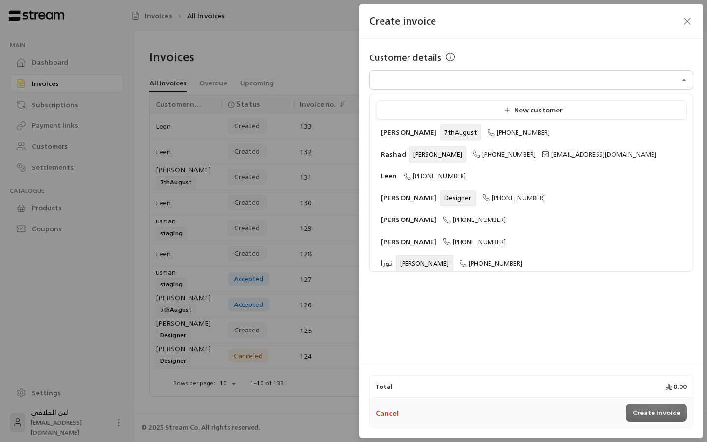
click at [395, 176] on span "Leen" at bounding box center [389, 175] width 16 height 12
type input "**********"
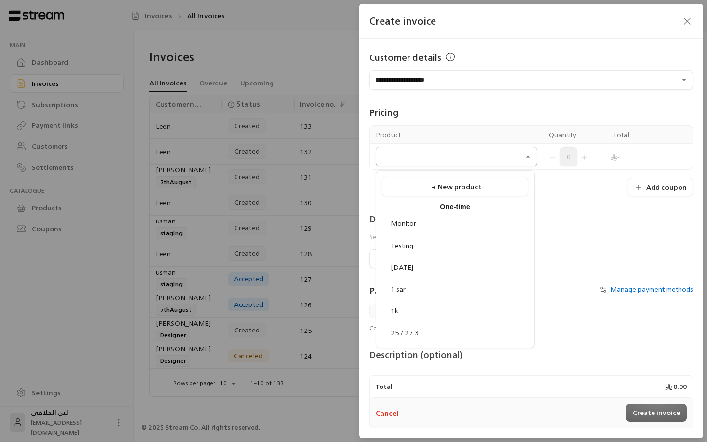
click at [445, 151] on input "Select customer" at bounding box center [457, 156] width 162 height 17
click at [438, 181] on li "+ New product" at bounding box center [455, 187] width 146 height 20
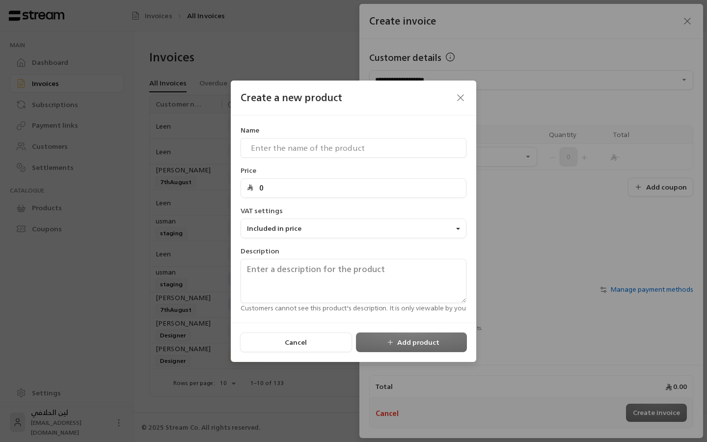
click at [275, 192] on input "0" at bounding box center [356, 188] width 207 height 19
click at [276, 146] on input at bounding box center [354, 148] width 226 height 20
type input "waada product"
click at [314, 172] on div "Price 0" at bounding box center [354, 182] width 236 height 32
click at [298, 183] on input "0" at bounding box center [356, 188] width 207 height 19
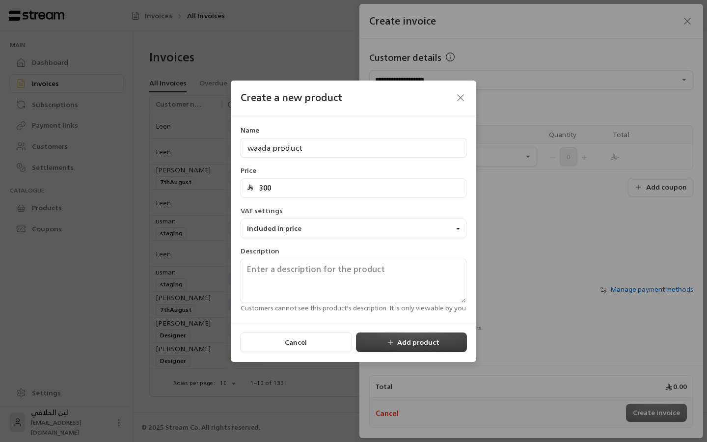
type input "300"
click at [407, 346] on button "Add product" at bounding box center [411, 343] width 111 height 20
type input "0"
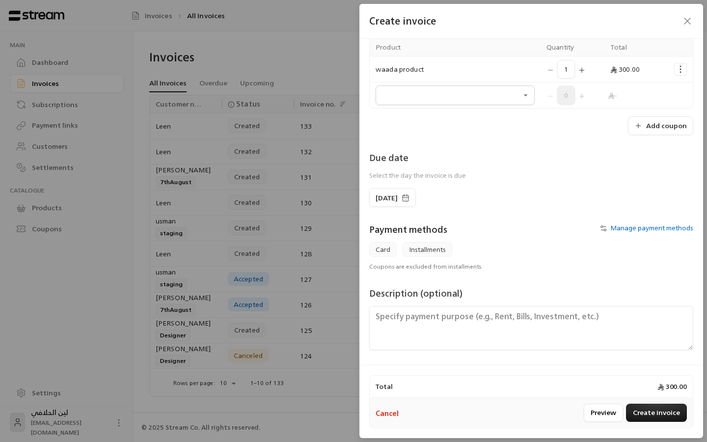
scroll to position [87, 0]
click at [659, 412] on button "Create invoice" at bounding box center [656, 413] width 61 height 18
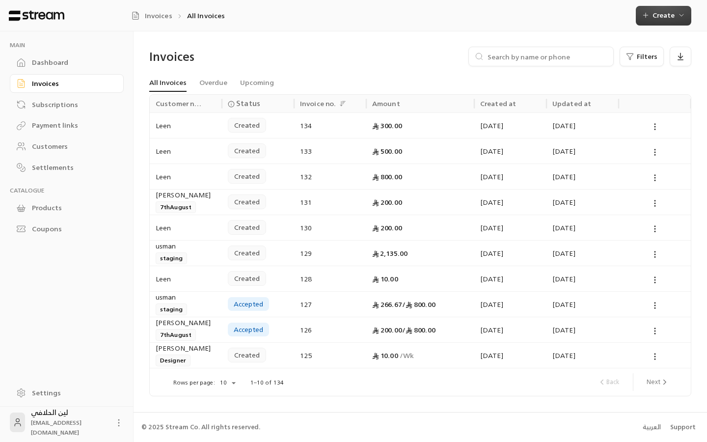
scroll to position [0, 0]
click at [651, 21] on button "Create" at bounding box center [664, 16] width 56 height 20
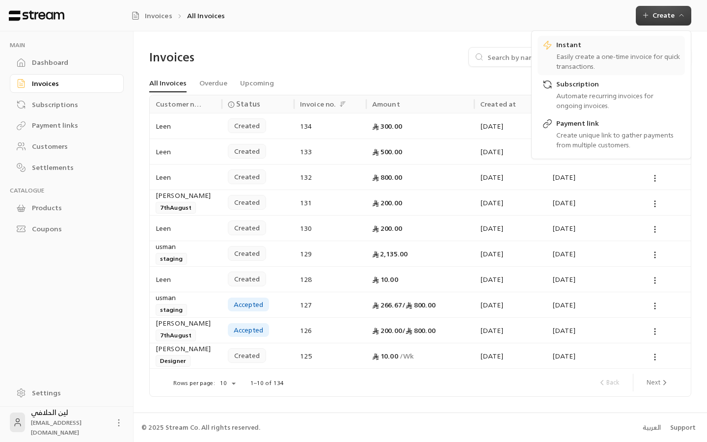
click at [561, 48] on div "Instant" at bounding box center [619, 46] width 124 height 12
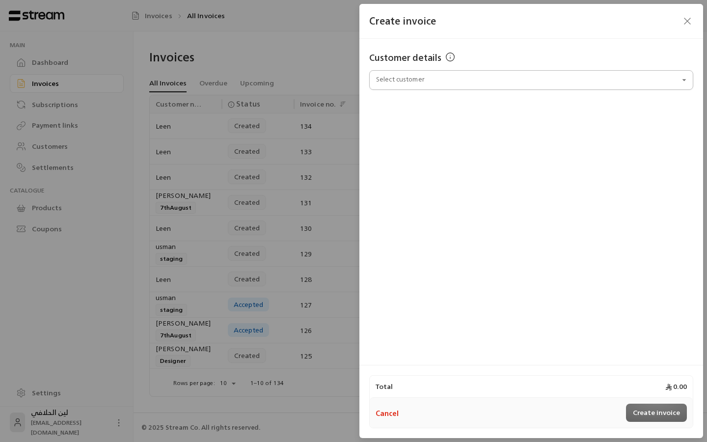
click at [417, 84] on input "Select customer" at bounding box center [531, 80] width 324 height 17
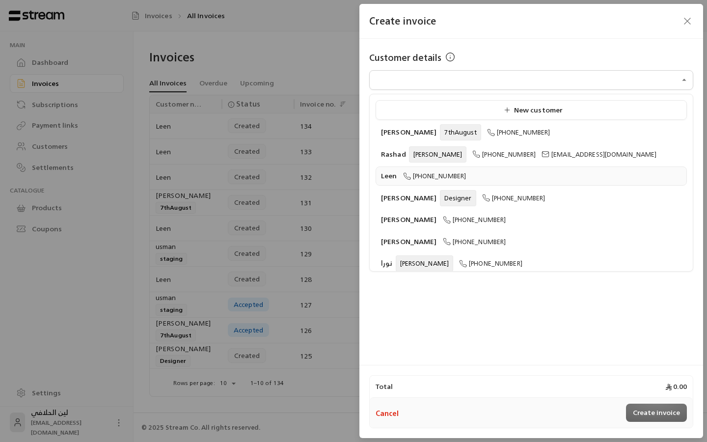
click at [420, 172] on span "[PHONE_NUMBER]" at bounding box center [434, 175] width 63 height 11
type input "**********"
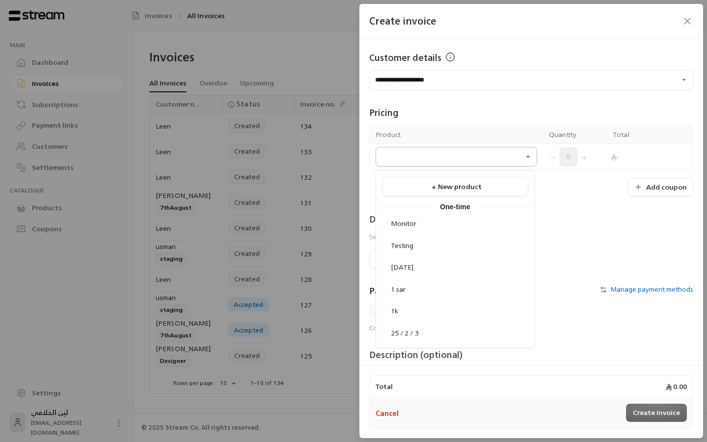
click at [435, 156] on input "Select customer" at bounding box center [457, 156] width 162 height 17
click at [445, 113] on div "Pricing" at bounding box center [531, 113] width 324 height 14
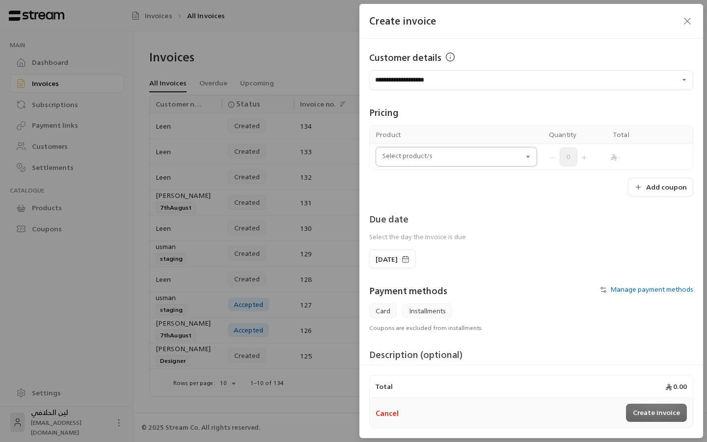
click at [450, 162] on input "Select customer" at bounding box center [457, 156] width 162 height 17
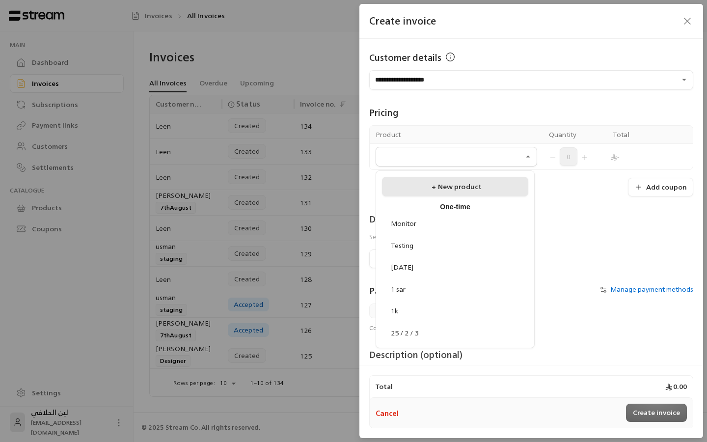
click at [440, 186] on span "+ New product" at bounding box center [457, 186] width 50 height 12
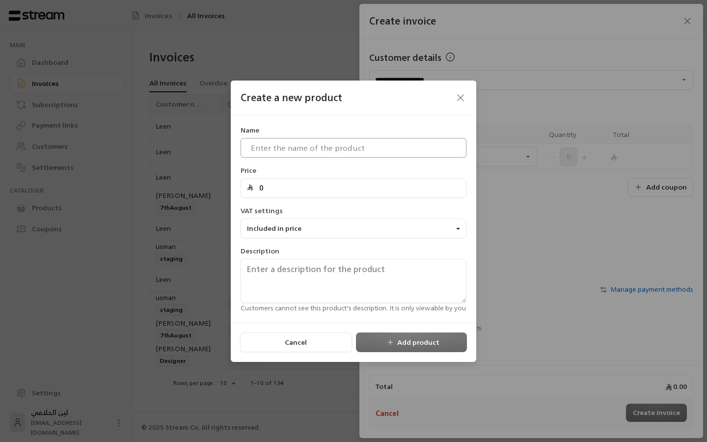
click at [307, 151] on input at bounding box center [354, 148] width 226 height 20
type input "waada product"
click at [305, 182] on input "0" at bounding box center [356, 188] width 207 height 19
click at [279, 194] on input "0" at bounding box center [356, 188] width 207 height 19
type input "400"
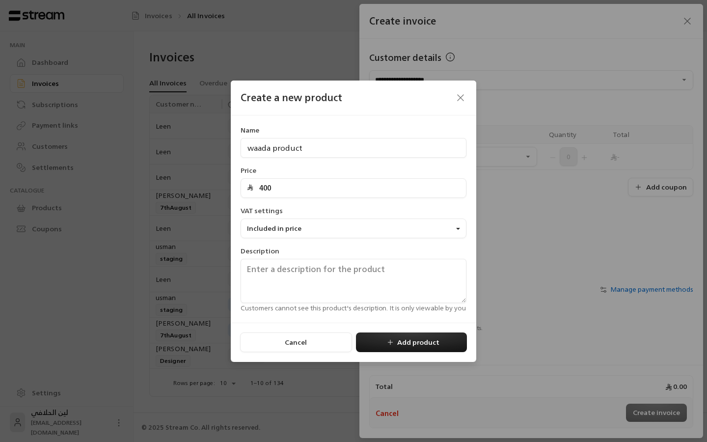
click at [307, 245] on div "Name waada product Price 400 VAT settings Included in price Description Custome…" at bounding box center [354, 219] width 236 height 188
click at [392, 346] on icon "submit" at bounding box center [391, 342] width 8 height 8
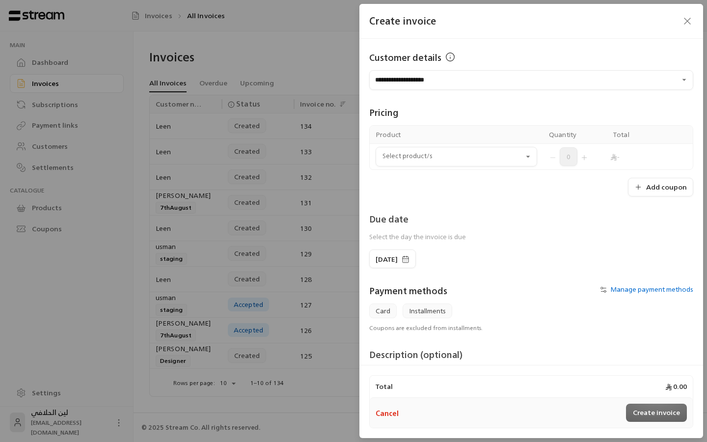
type input "0"
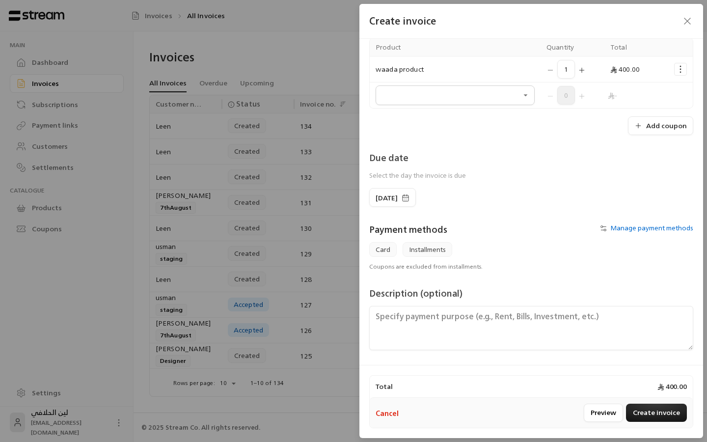
scroll to position [87, 0]
click at [652, 418] on button "Create invoice" at bounding box center [656, 413] width 61 height 18
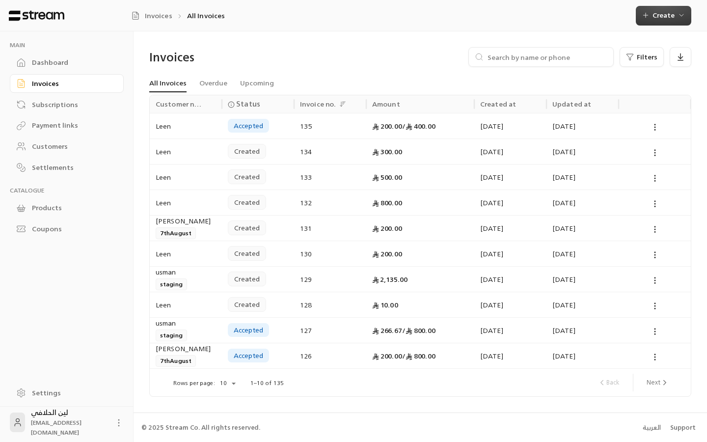
click at [666, 24] on button "Create" at bounding box center [664, 16] width 56 height 20
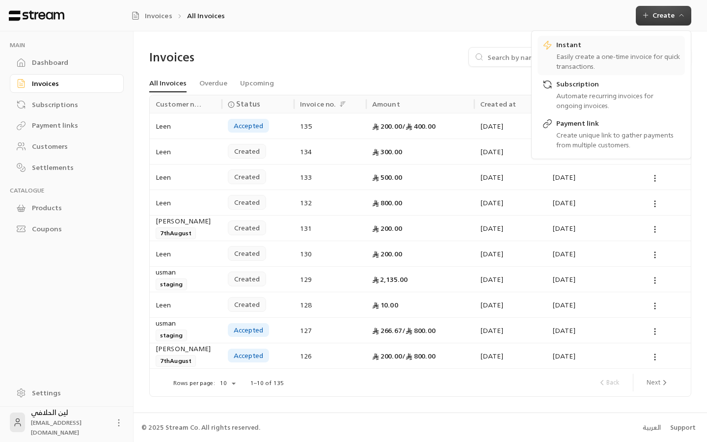
click at [564, 50] on div "Instant" at bounding box center [619, 46] width 124 height 12
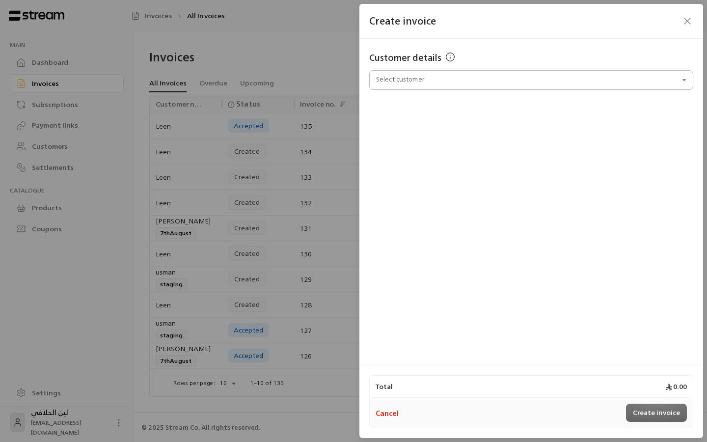
click at [391, 76] on input "Select customer" at bounding box center [531, 80] width 324 height 17
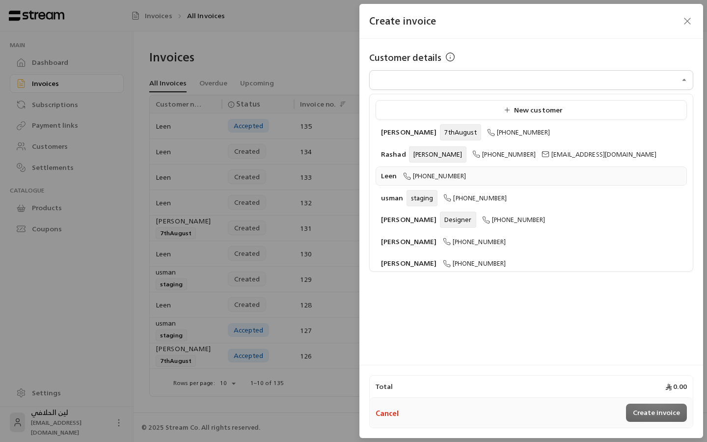
click at [405, 176] on icon at bounding box center [407, 176] width 8 height 8
type input "**********"
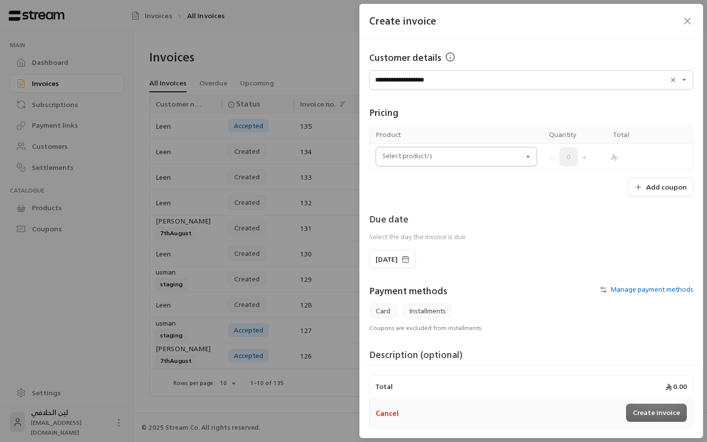
click at [426, 156] on input "Select customer" at bounding box center [457, 156] width 162 height 17
click at [428, 293] on li "waada product" at bounding box center [455, 289] width 146 height 19
type input "***"
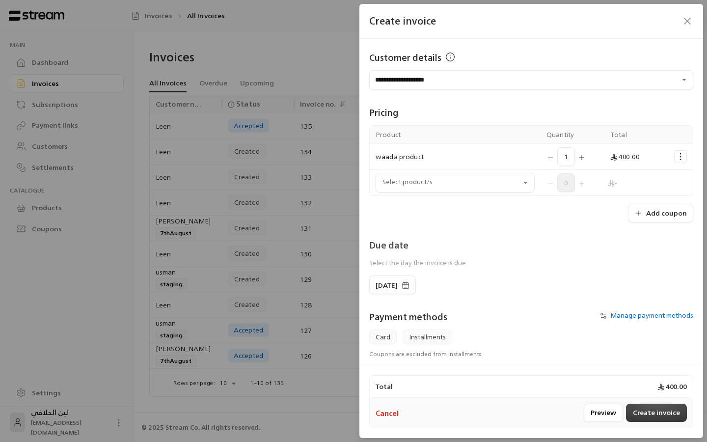
click at [651, 411] on button "Create invoice" at bounding box center [656, 413] width 61 height 18
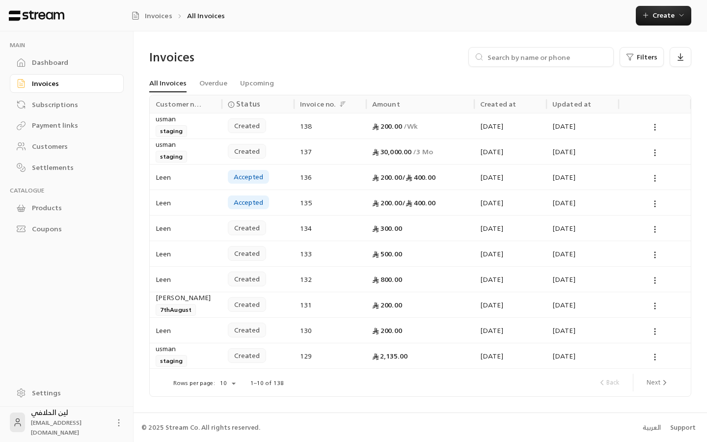
click at [53, 100] on div "Subscriptions" at bounding box center [72, 105] width 80 height 10
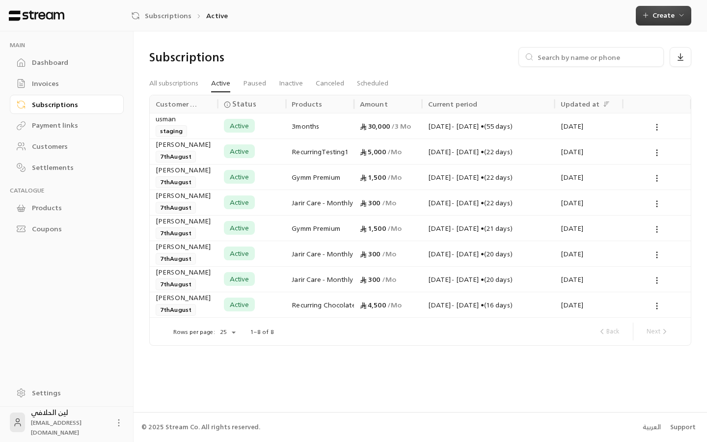
click at [658, 18] on span "Create" at bounding box center [664, 15] width 22 height 12
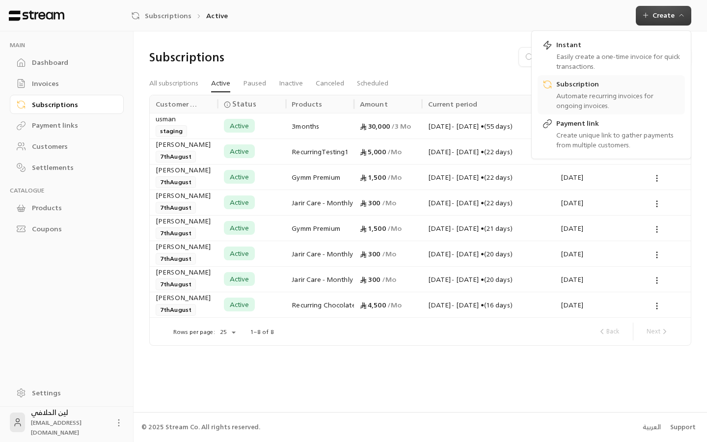
click at [565, 93] on div "Automate recurring invoices for ongoing invoices." at bounding box center [619, 101] width 124 height 20
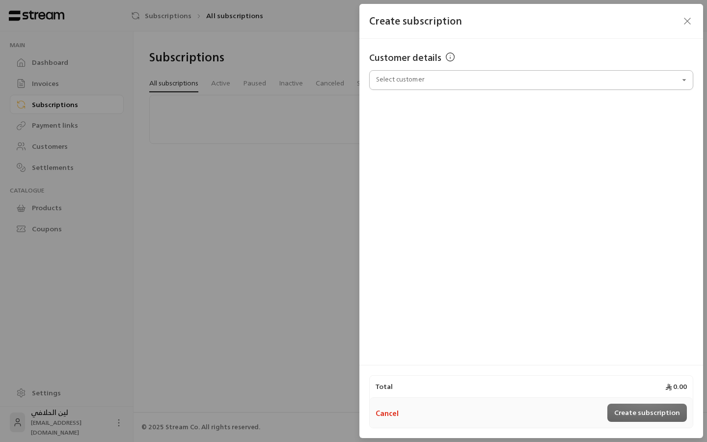
click at [420, 78] on input "Select customer" at bounding box center [531, 80] width 324 height 17
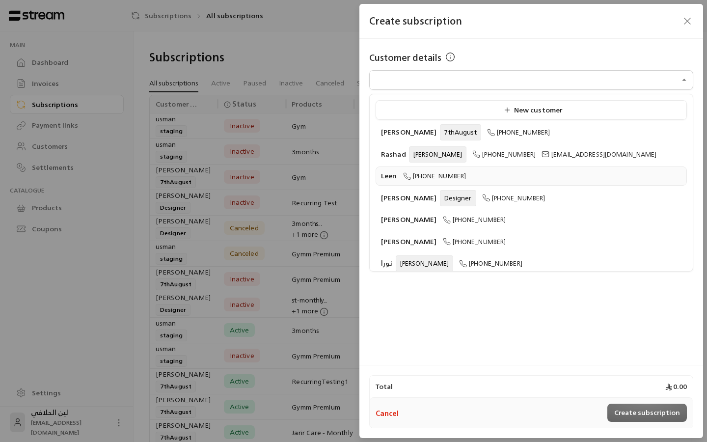
click at [415, 180] on li "Leen [PHONE_NUMBER]" at bounding box center [531, 176] width 311 height 19
type input "**********"
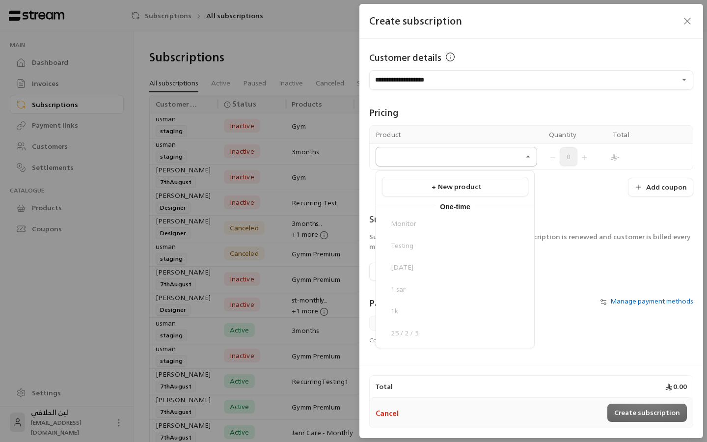
click at [454, 162] on input "Select customer" at bounding box center [457, 156] width 162 height 17
type input "***"
click at [424, 230] on div "waada waada waada waada product waada product" at bounding box center [455, 267] width 158 height 107
click at [447, 183] on span "+ New product" at bounding box center [457, 186] width 50 height 12
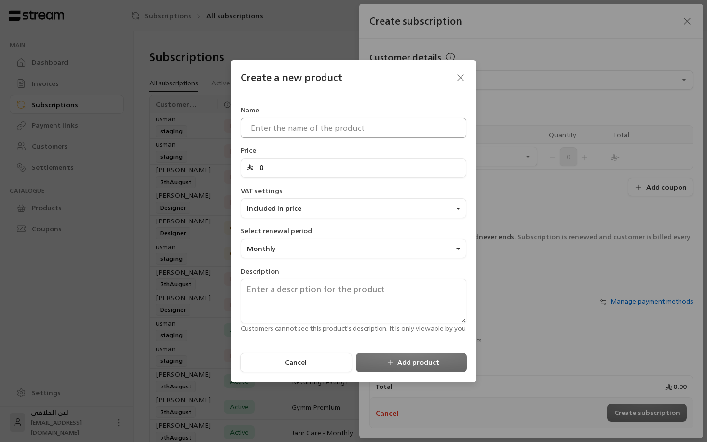
click at [306, 133] on input at bounding box center [354, 128] width 226 height 20
type input "waada"
click at [307, 173] on input "0" at bounding box center [356, 168] width 207 height 19
type input "1"
click at [293, 217] on button "Included in price" at bounding box center [354, 208] width 226 height 20
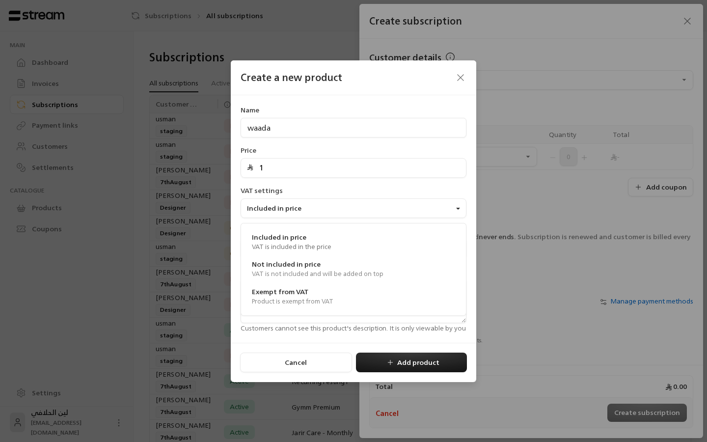
click at [327, 196] on div "VAT settings Included in price Included in price VAT is included in the price N…" at bounding box center [354, 202] width 236 height 32
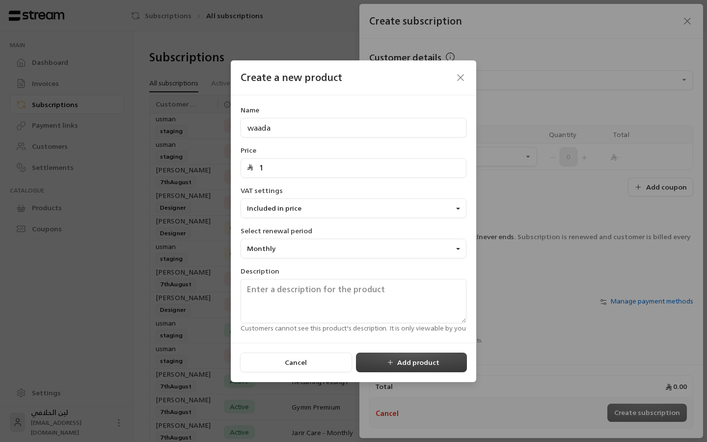
click at [408, 364] on button "Add product" at bounding box center [411, 363] width 111 height 20
type input "0"
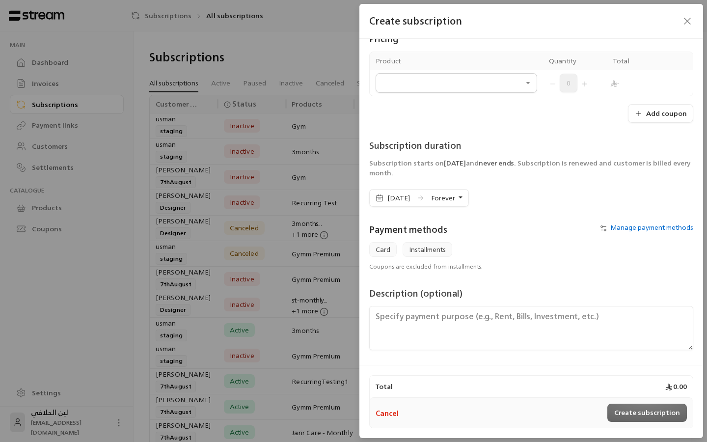
scroll to position [74, 0]
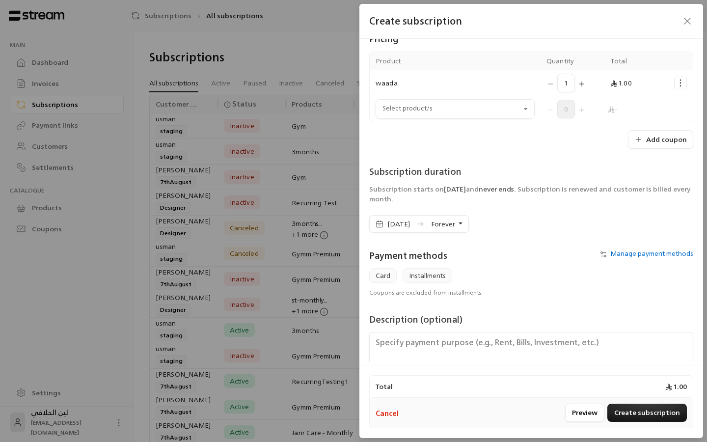
click at [625, 403] on div "Cancel Preview Create subscription" at bounding box center [531, 413] width 323 height 30
click at [629, 415] on button "Create subscription" at bounding box center [648, 413] width 80 height 18
